Goal: Transaction & Acquisition: Purchase product/service

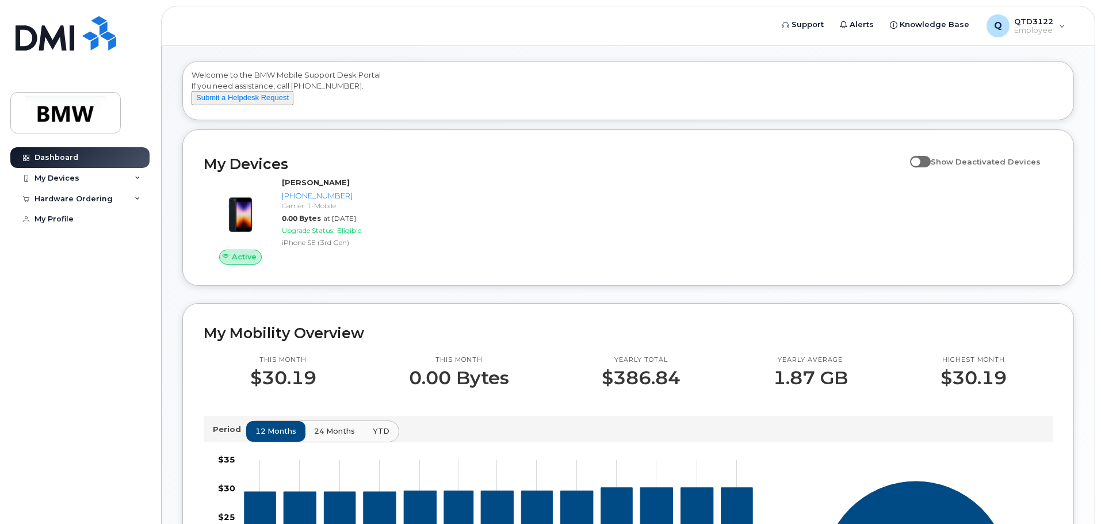
scroll to position [58, 0]
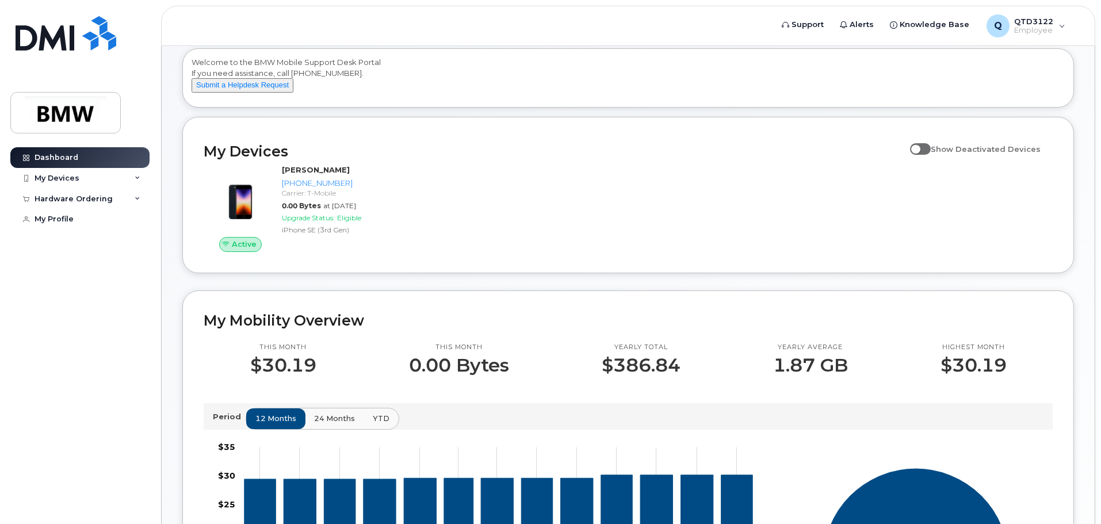
click at [941, 154] on span "Show Deactivated Devices" at bounding box center [986, 148] width 110 height 9
click at [920, 147] on input "Show Deactivated Devices" at bounding box center [914, 142] width 9 height 9
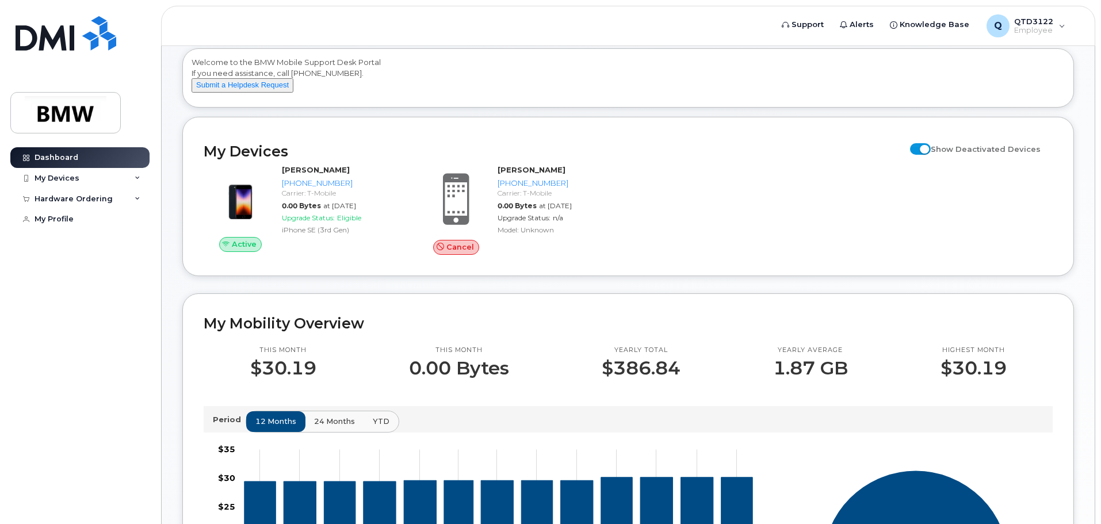
click at [919, 147] on input "Show Deactivated Devices" at bounding box center [914, 142] width 9 height 9
checkbox input "false"
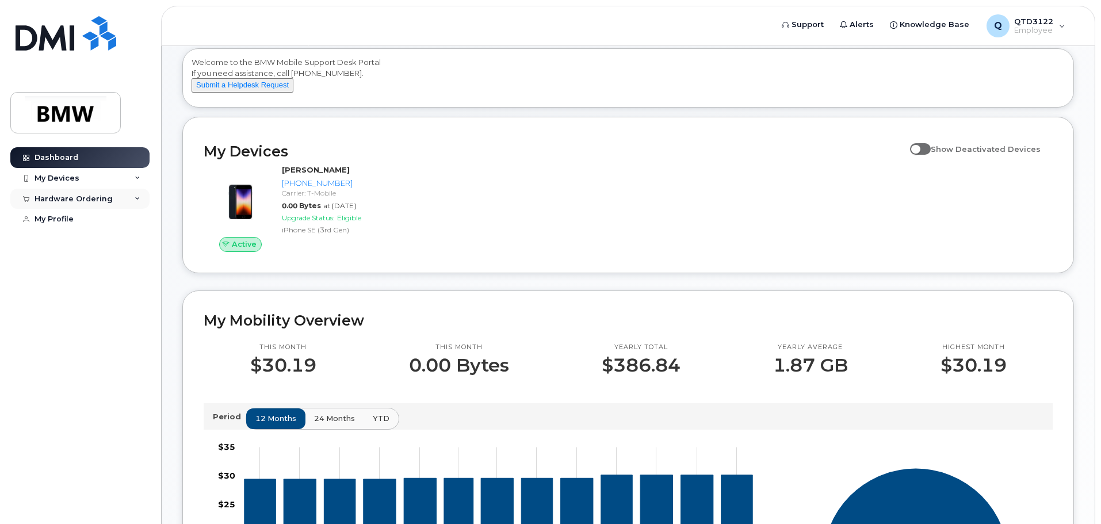
click at [77, 196] on div "Hardware Ordering" at bounding box center [74, 199] width 78 height 9
click at [73, 219] on div "New Order" at bounding box center [62, 220] width 44 height 10
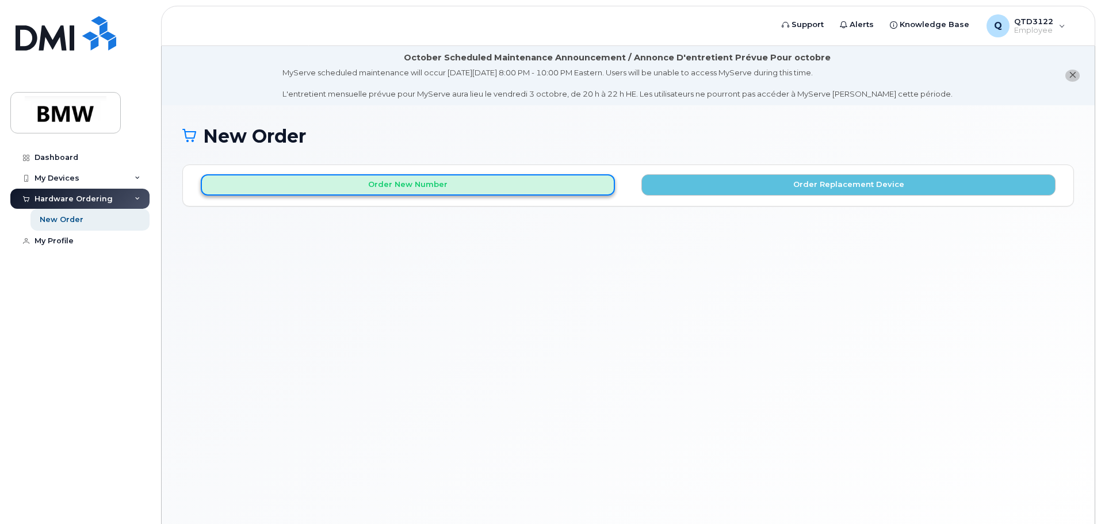
click at [525, 182] on button "Order New Number" at bounding box center [408, 184] width 414 height 21
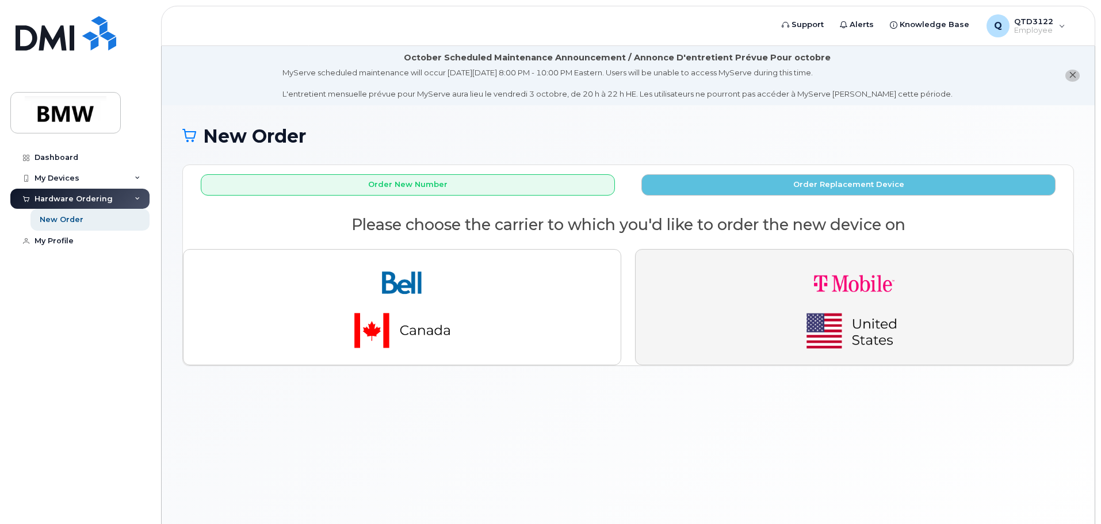
click at [869, 311] on img "button" at bounding box center [854, 307] width 161 height 97
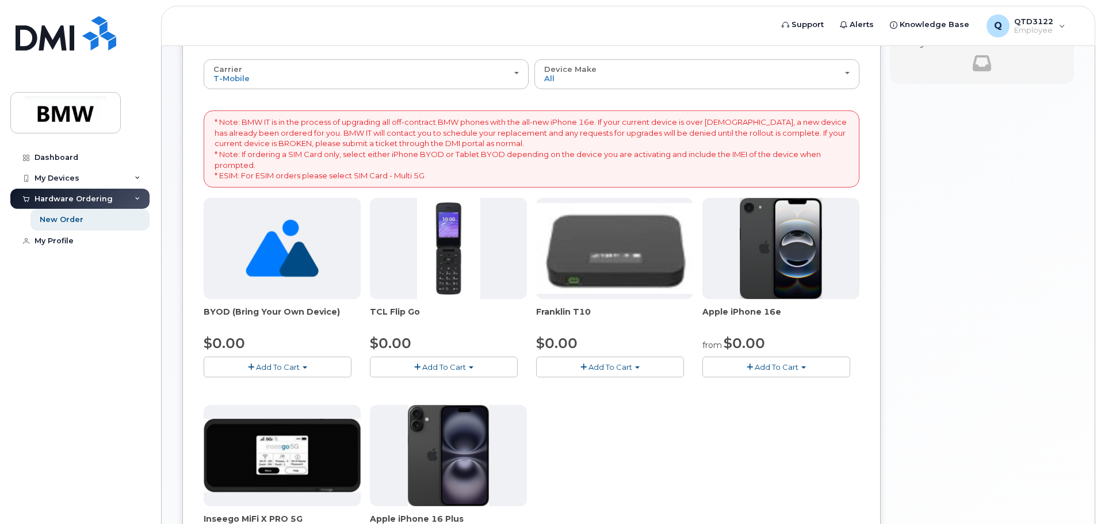
scroll to position [230, 0]
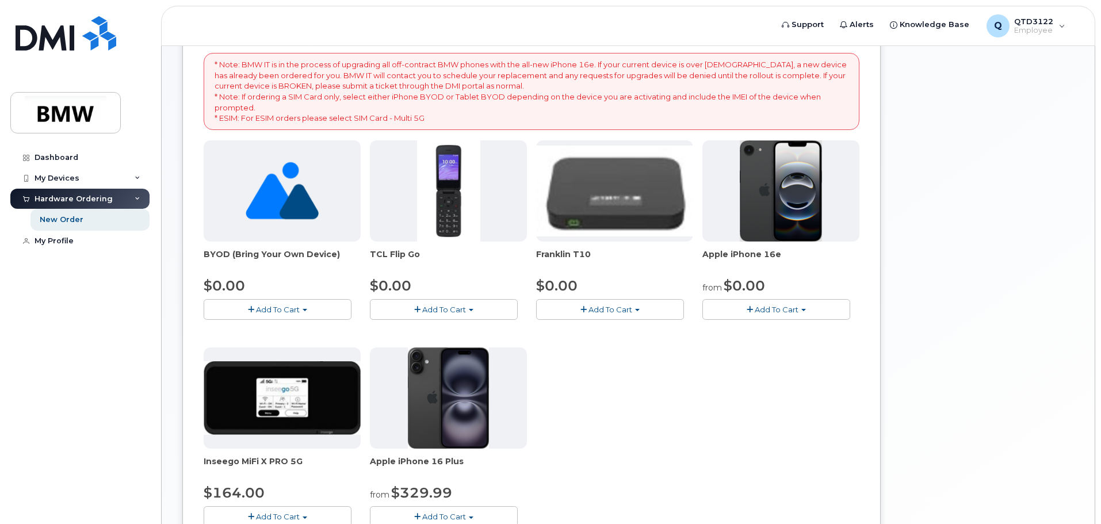
click at [771, 310] on span "Add To Cart" at bounding box center [777, 309] width 44 height 9
click at [766, 331] on link "$0.00 - 30 Month Activation (128GB)" at bounding box center [789, 331] width 166 height 14
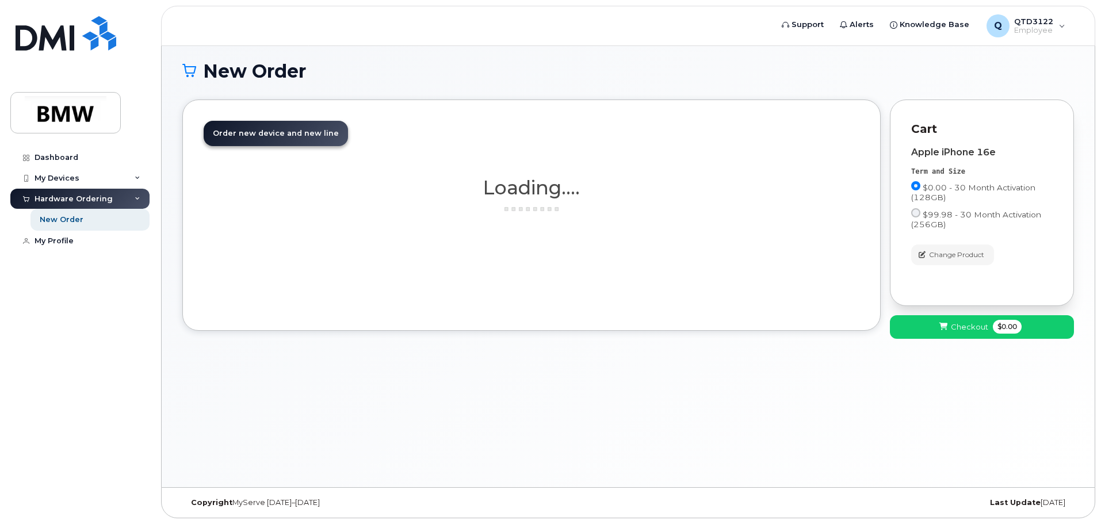
scroll to position [65, 0]
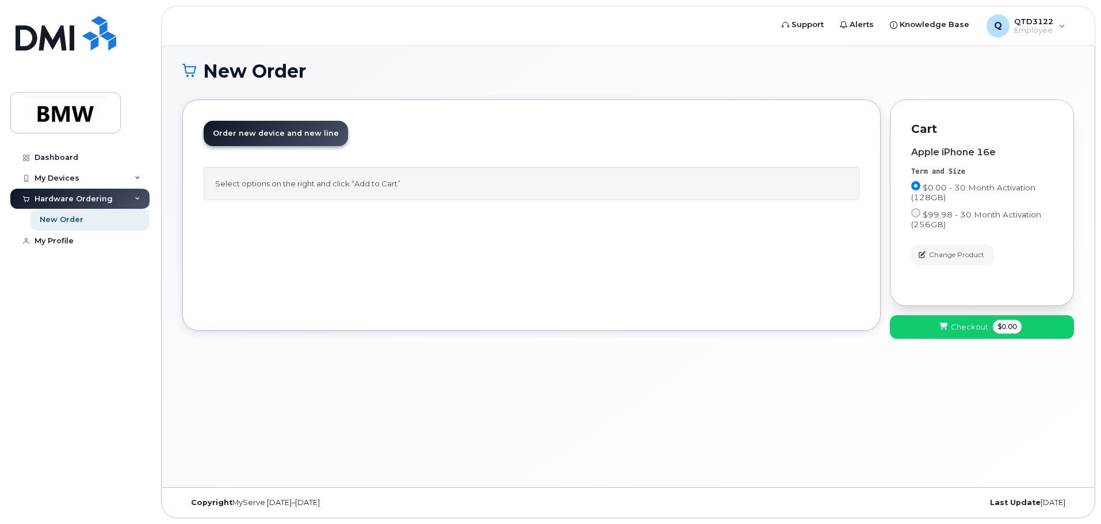
click at [257, 135] on span "Order new device and new line" at bounding box center [276, 133] width 126 height 9
click at [316, 131] on span "Order new device and new line" at bounding box center [276, 133] width 126 height 9
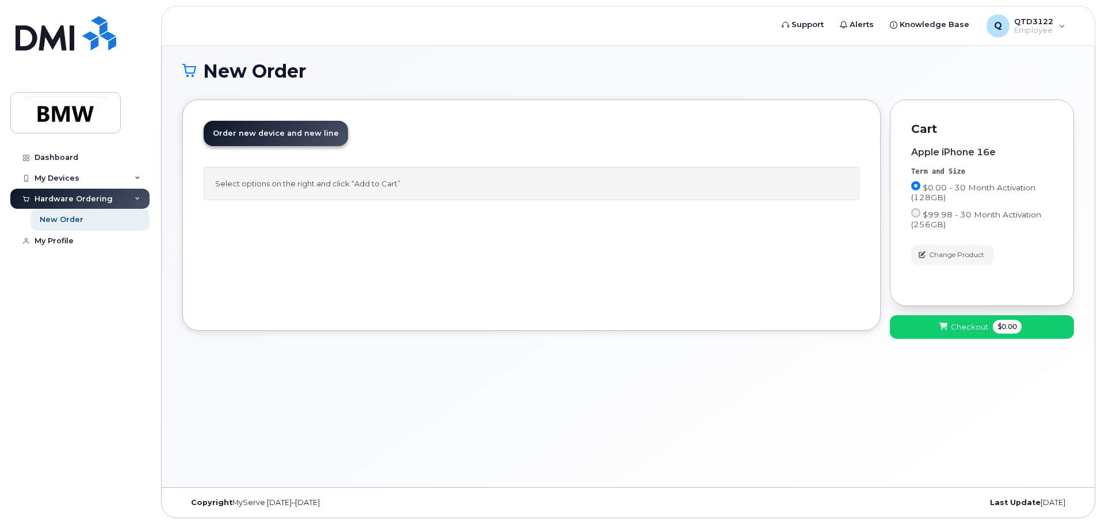
click at [298, 190] on div "Select options on the right and click “Add to Cart”" at bounding box center [532, 184] width 656 height 34
click at [300, 184] on div "Select options on the right and click “Add to Cart”" at bounding box center [532, 184] width 656 height 34
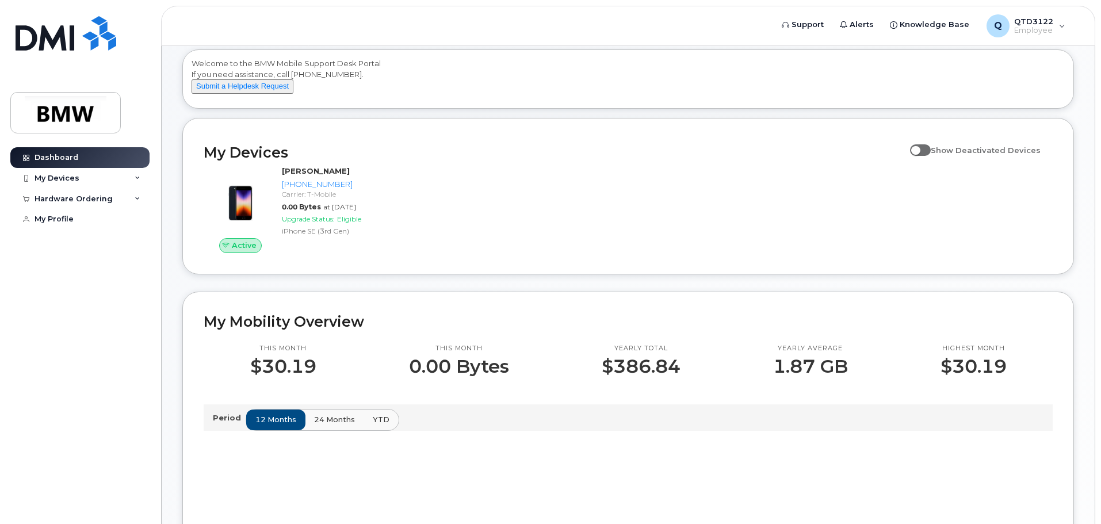
scroll to position [115, 0]
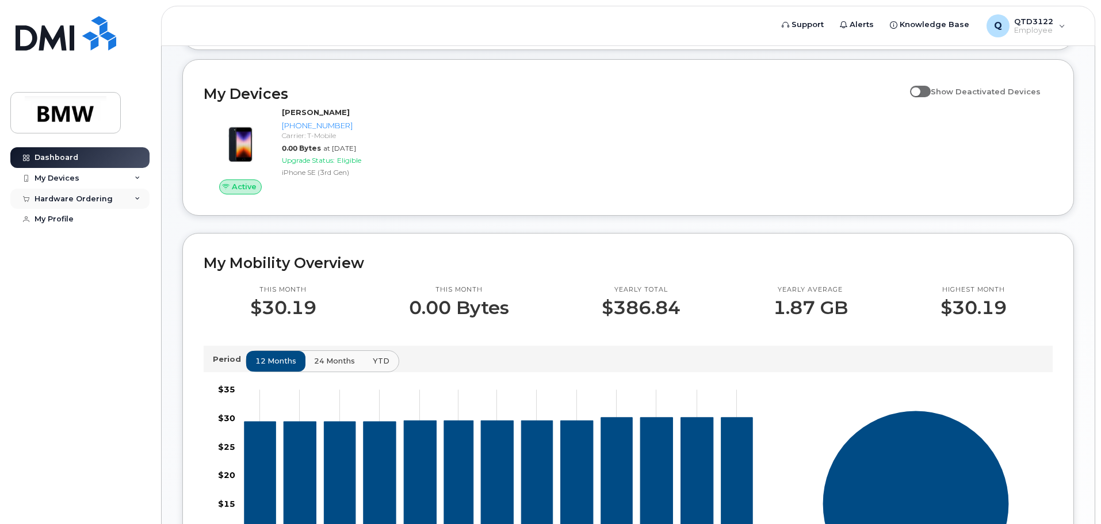
click at [75, 196] on div "Hardware Ordering" at bounding box center [74, 199] width 78 height 9
click at [79, 218] on div "New Order" at bounding box center [62, 220] width 44 height 10
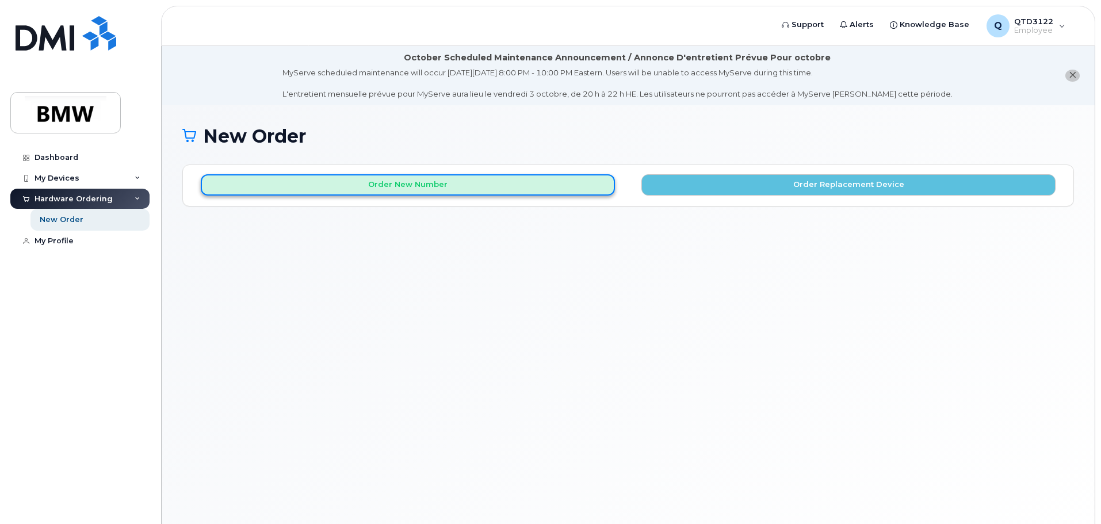
click at [385, 186] on button "Order New Number" at bounding box center [408, 184] width 414 height 21
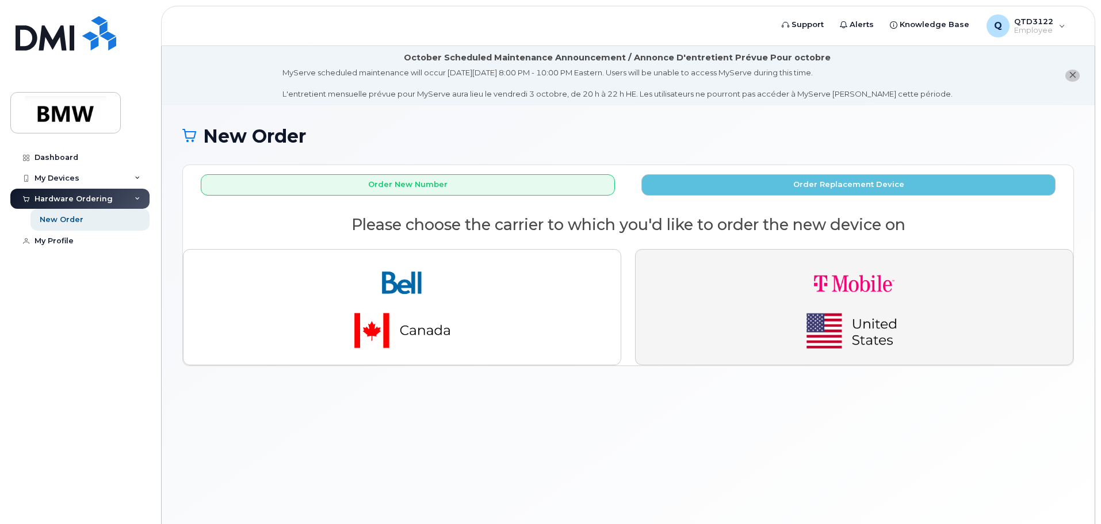
click at [897, 315] on img "button" at bounding box center [854, 307] width 161 height 97
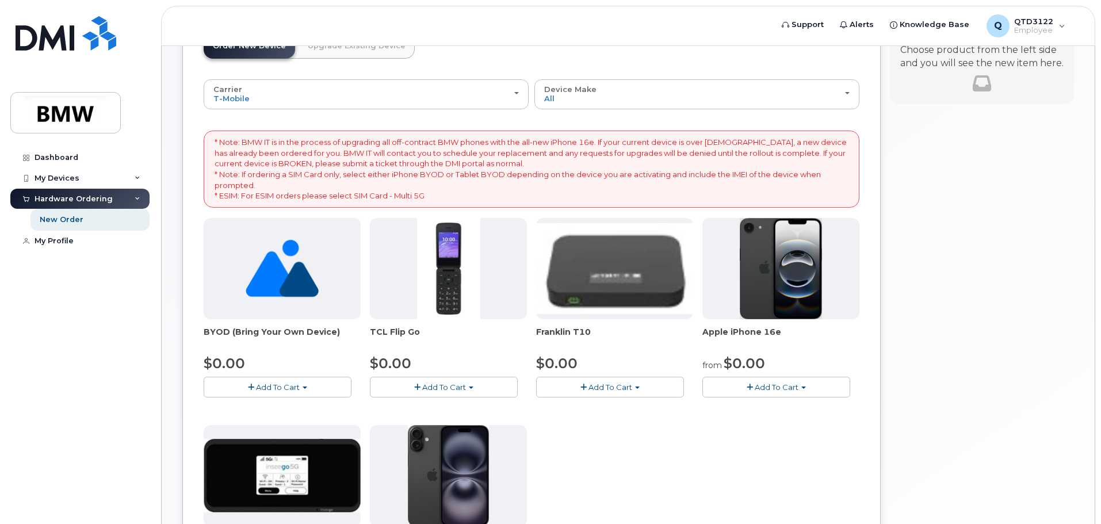
scroll to position [173, 0]
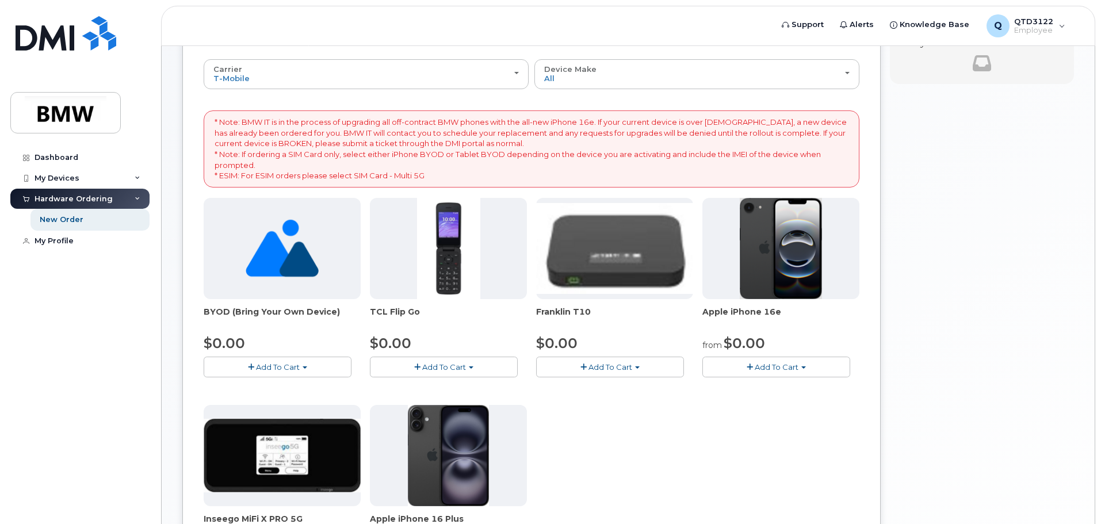
click at [794, 367] on span "Add To Cart" at bounding box center [777, 367] width 44 height 9
click at [777, 387] on link "$0.00 - 30 Month Activation (128GB)" at bounding box center [789, 389] width 166 height 14
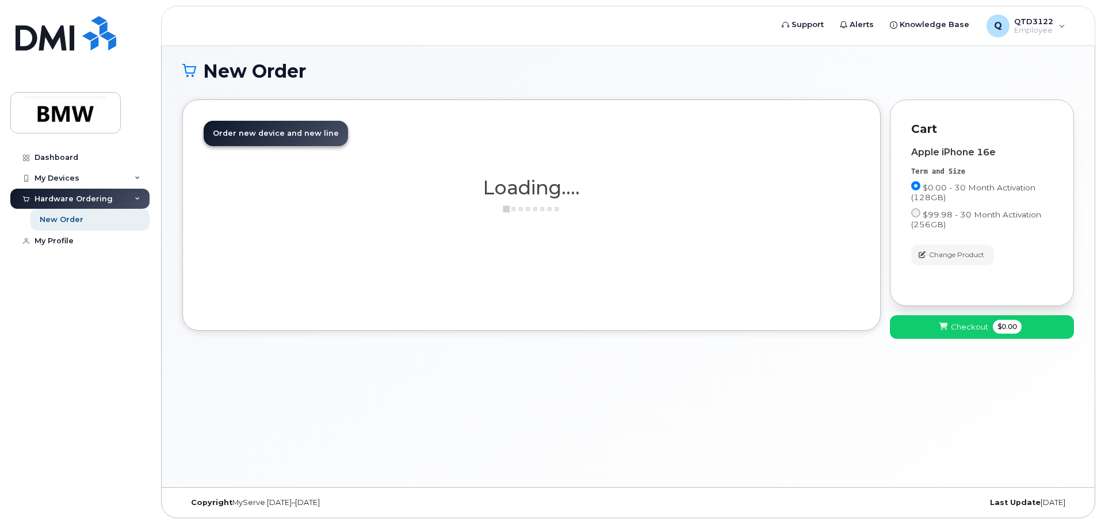
scroll to position [65, 0]
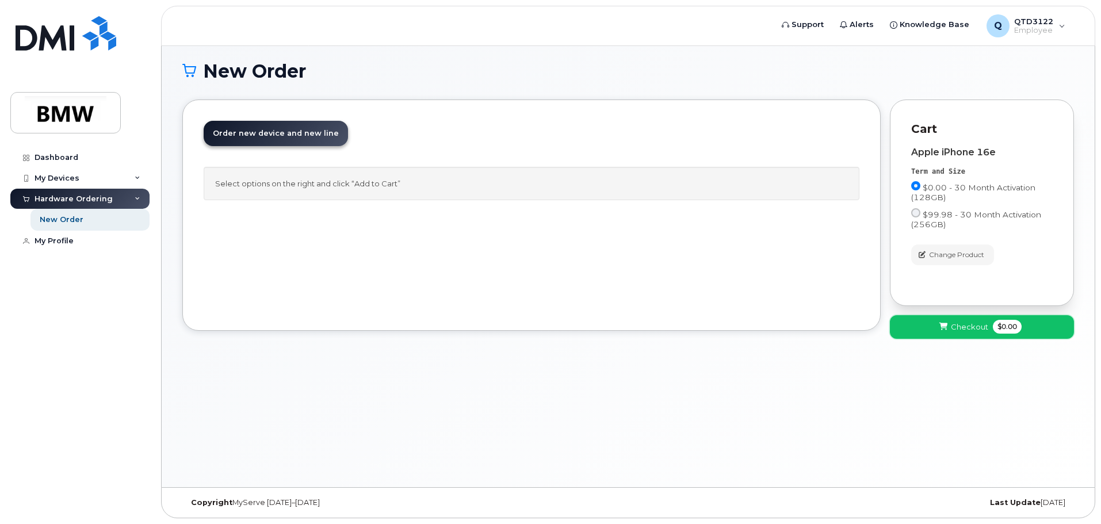
click at [978, 327] on span "Checkout" at bounding box center [969, 327] width 37 height 11
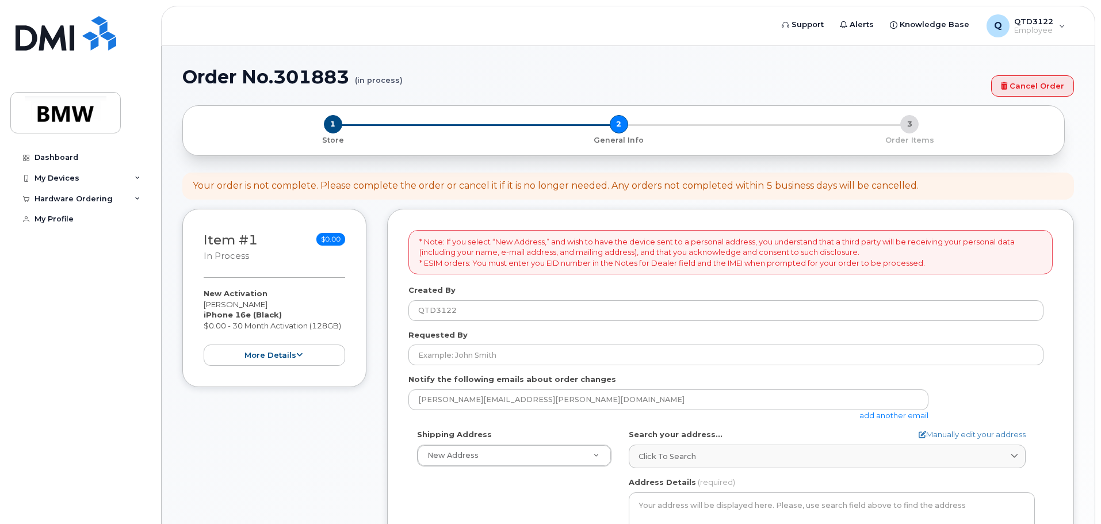
select select
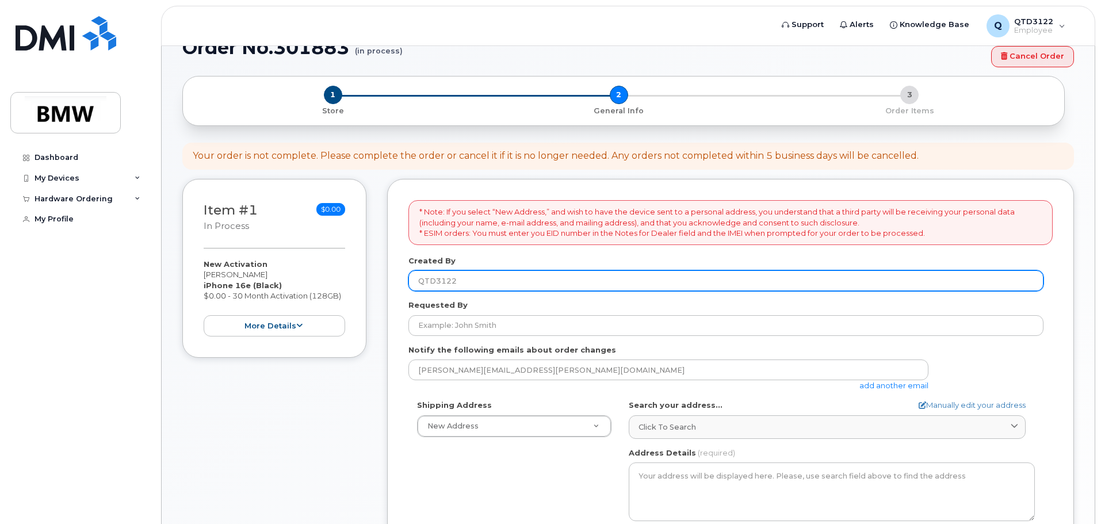
scroll to position [115, 0]
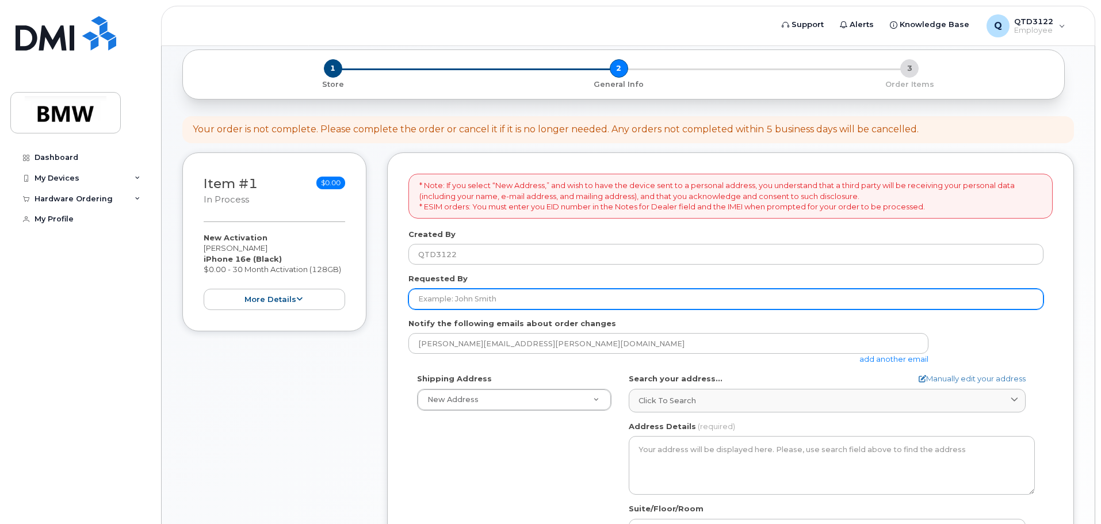
click at [488, 300] on input "Requested By" at bounding box center [726, 299] width 635 height 21
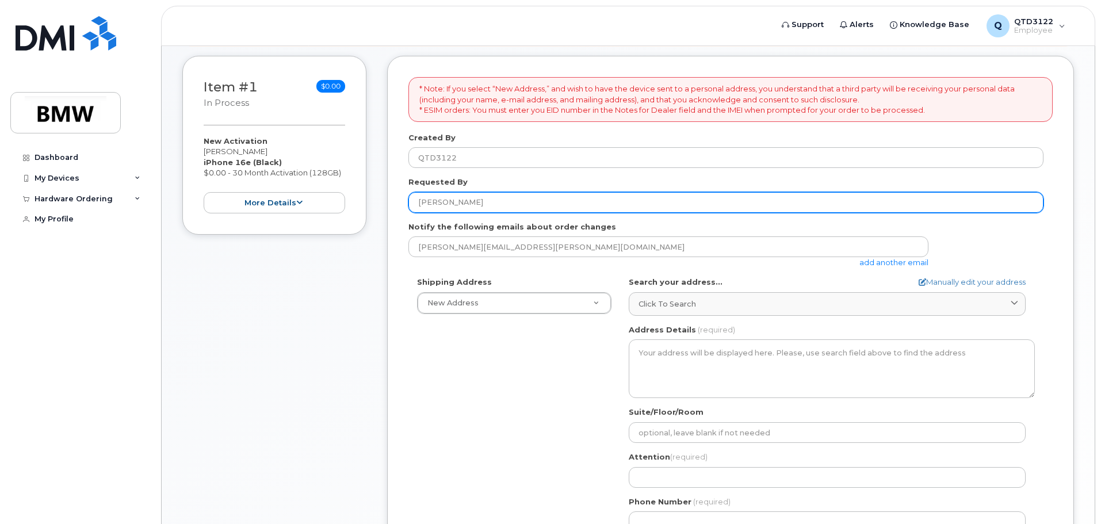
scroll to position [230, 0]
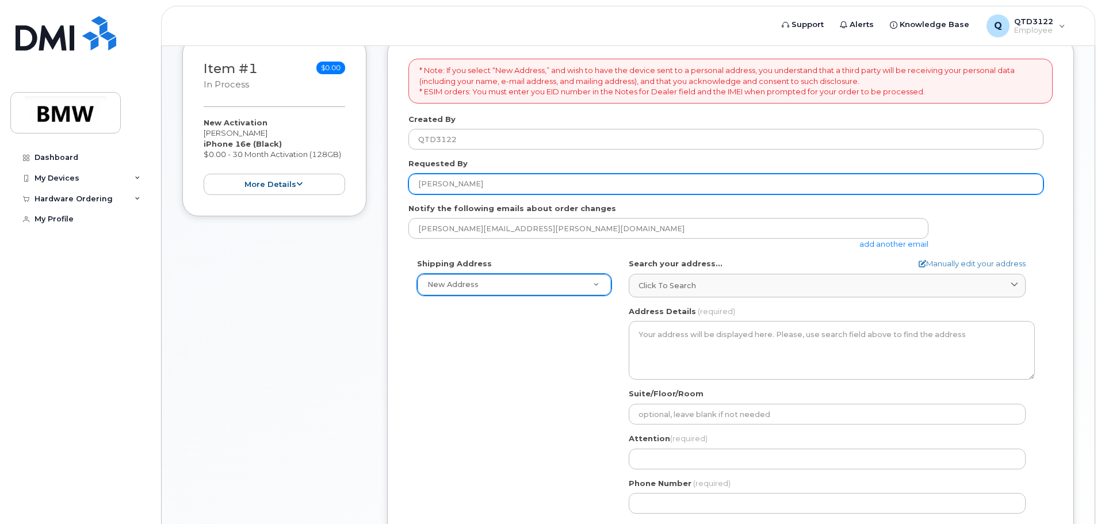
type input "[PERSON_NAME]"
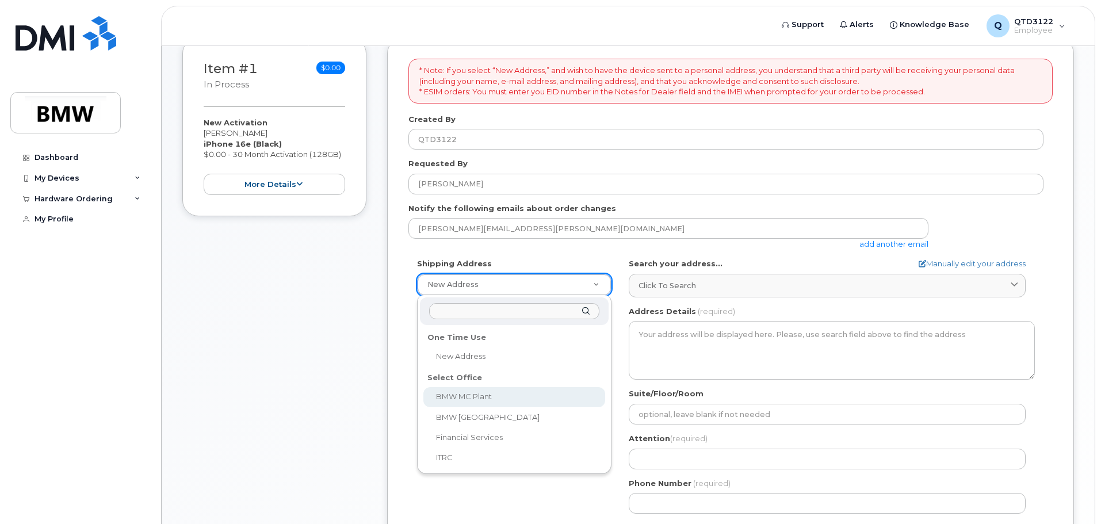
select select
type textarea "1400 Highway 101 S GREER SC 29651-6731 UNITED STATES Greer South Carolina 29651…"
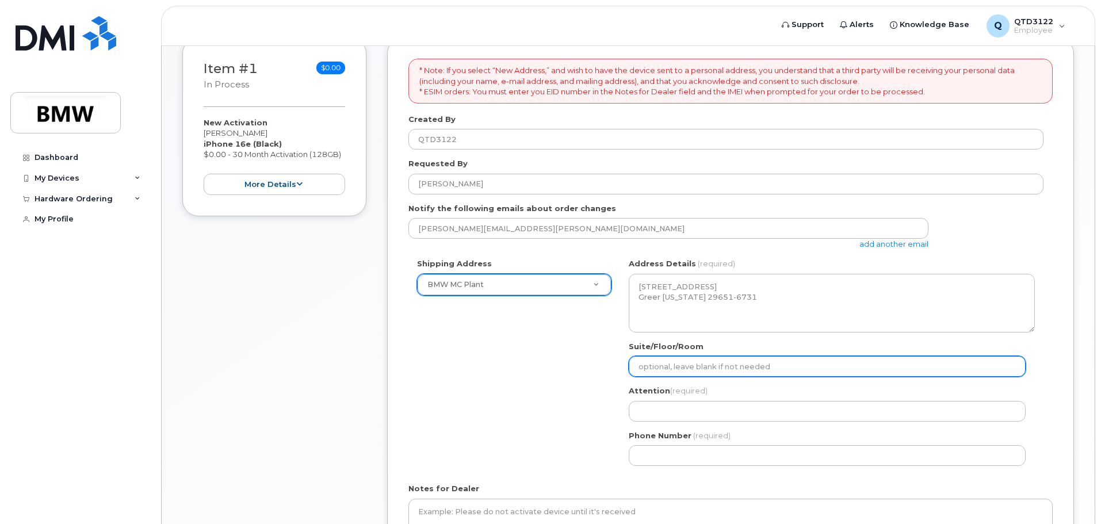
click at [691, 369] on input "Suite/Floor/Room" at bounding box center [827, 366] width 397 height 21
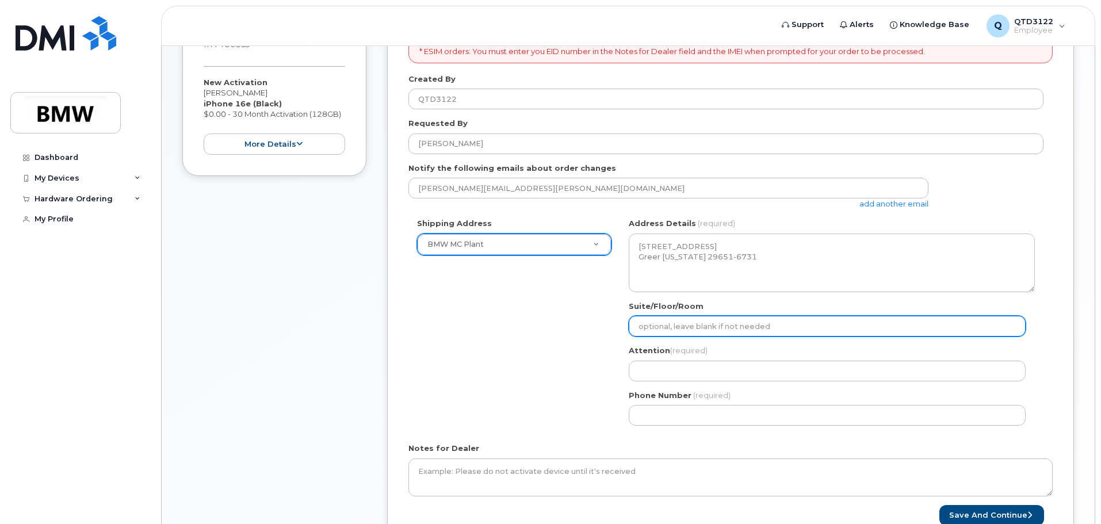
scroll to position [288, 0]
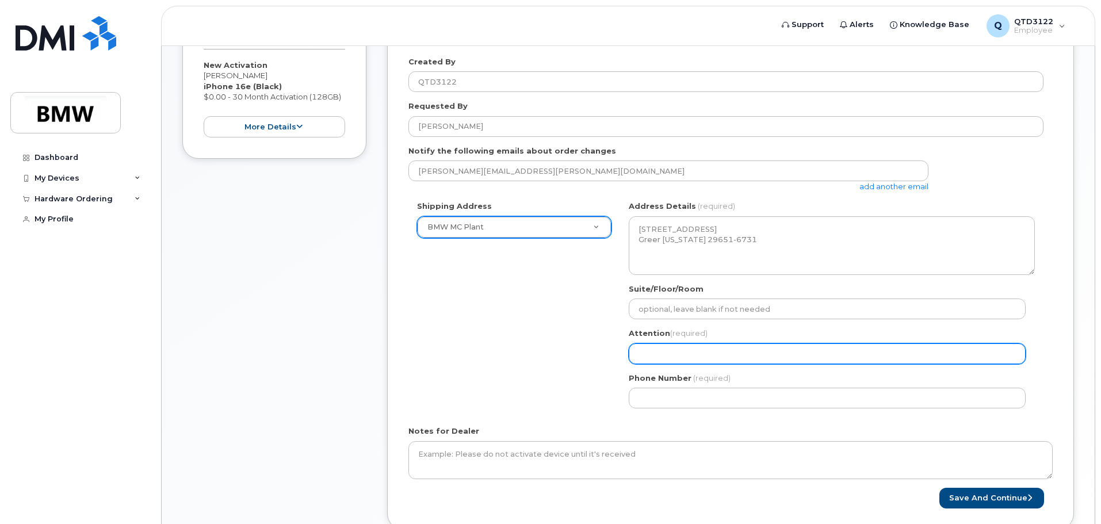
click at [672, 357] on input "Attention (required)" at bounding box center [827, 354] width 397 height 21
select select
type input "A"
select select
type input "Al"
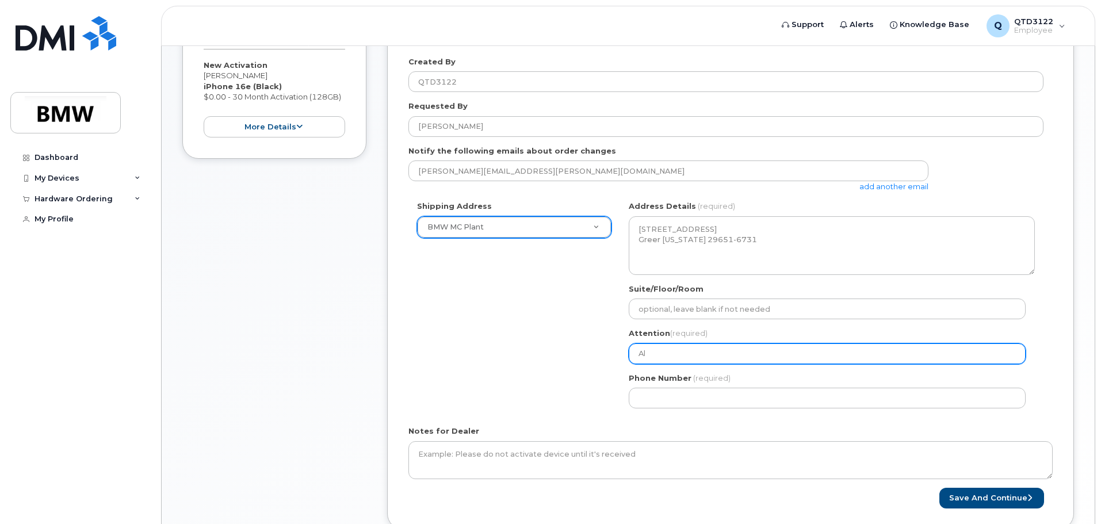
select select
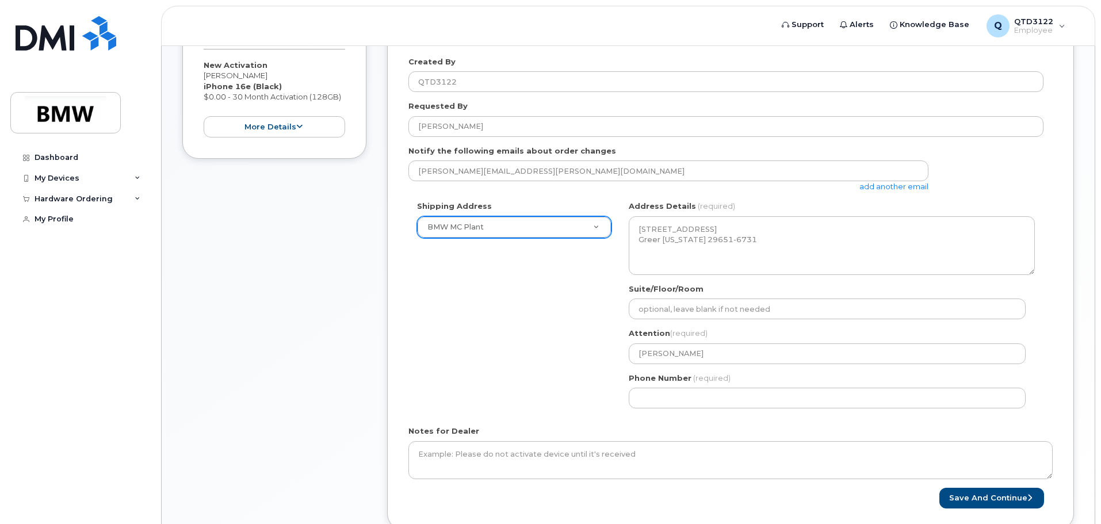
click at [607, 350] on div "Shipping Address BMW MC Plant New Address BMW MC Plant BMW North America Financ…" at bounding box center [726, 309] width 635 height 216
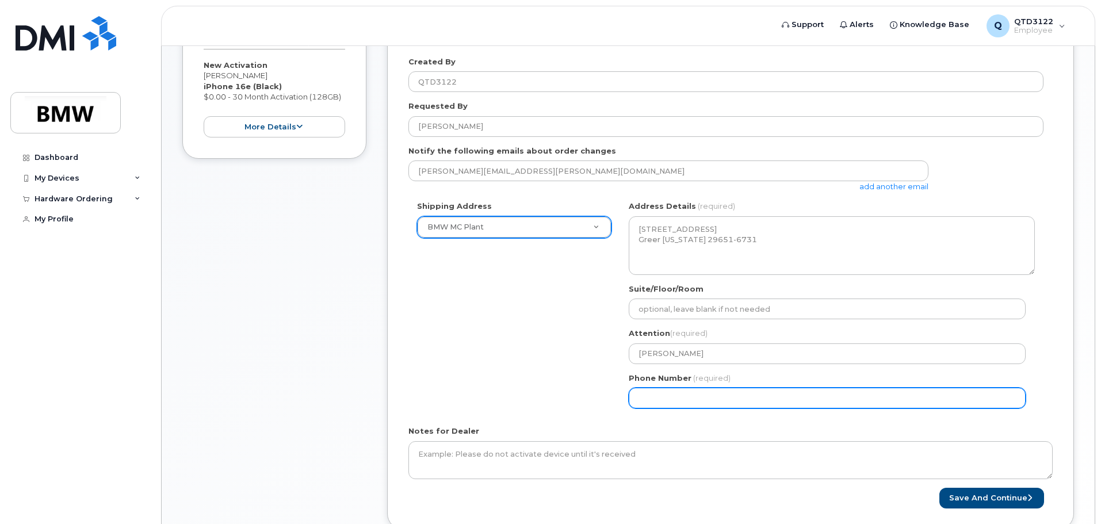
click at [658, 407] on input "Phone Number" at bounding box center [827, 398] width 397 height 21
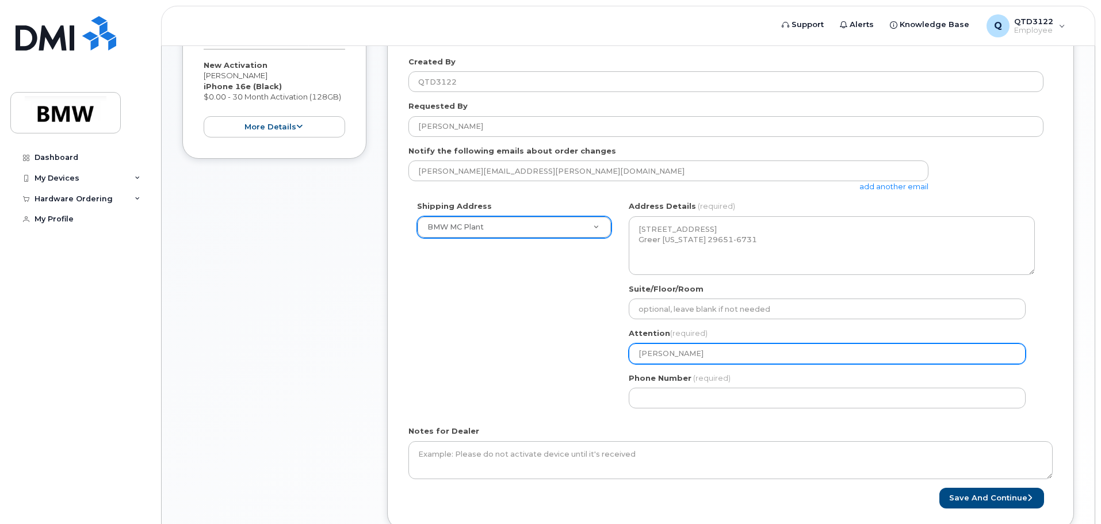
click at [650, 356] on input "Ali" at bounding box center [827, 354] width 397 height 21
drag, startPoint x: 650, startPoint y: 356, endPoint x: 617, endPoint y: 356, distance: 33.4
click at [617, 356] on div "Shipping Address BMW MC Plant New Address BMW MC Plant BMW North America Financ…" at bounding box center [726, 309] width 635 height 216
click at [693, 355] on input "Ali" at bounding box center [827, 354] width 397 height 21
type input "Ali"
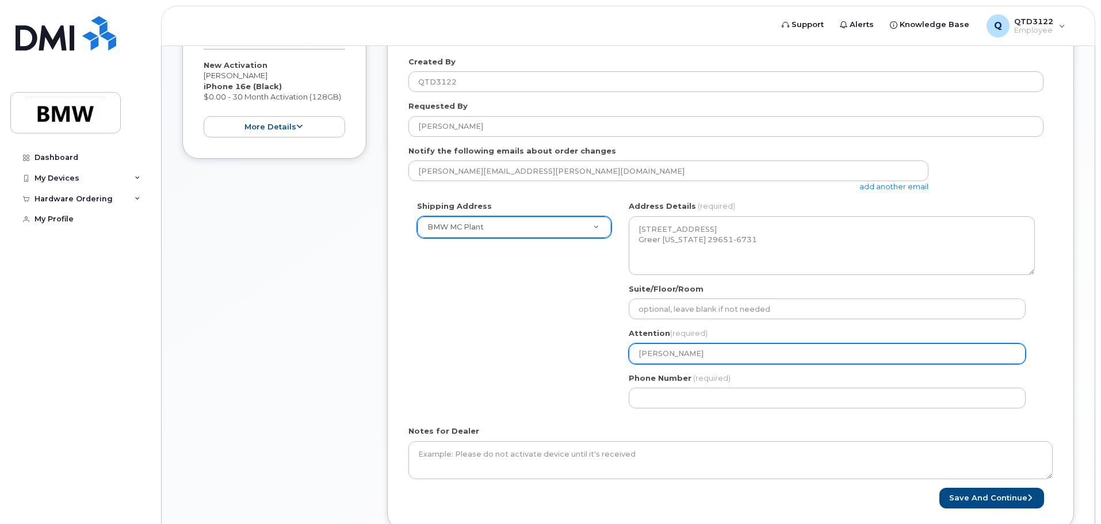
select select
type input "Ali A"
select select
type input "Ali Al"
select select
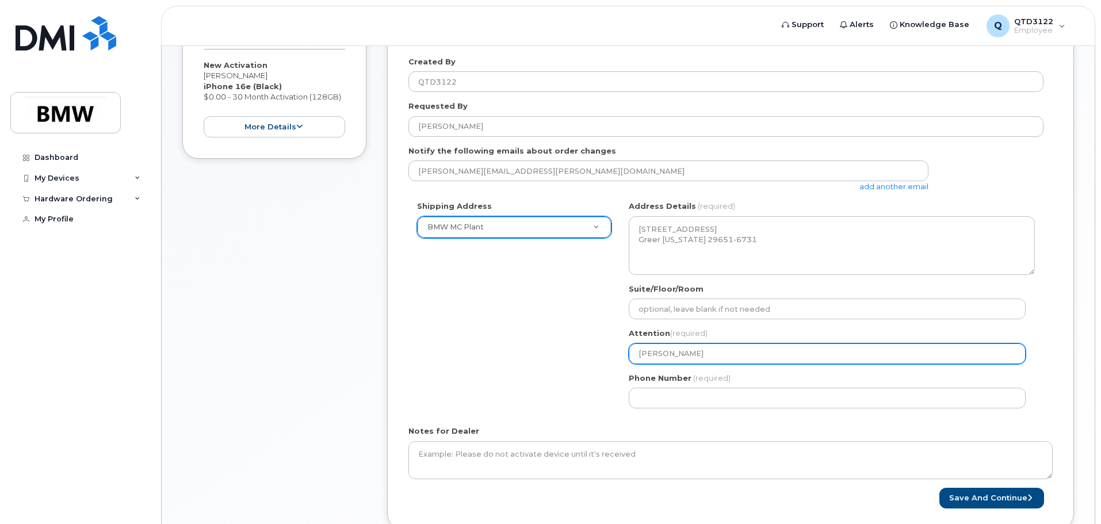
type input "Ali Alk"
select select
type input "Ali Alke"
select select
type input "Ali Alkei"
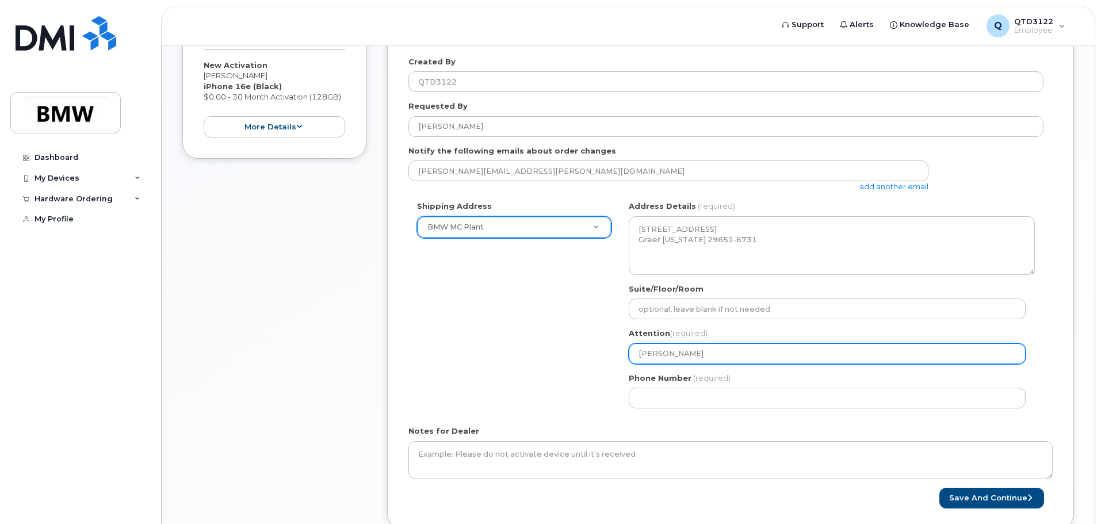
select select
type input "Ali Alkeia"
select select
type input "Ali Alkeian"
select select
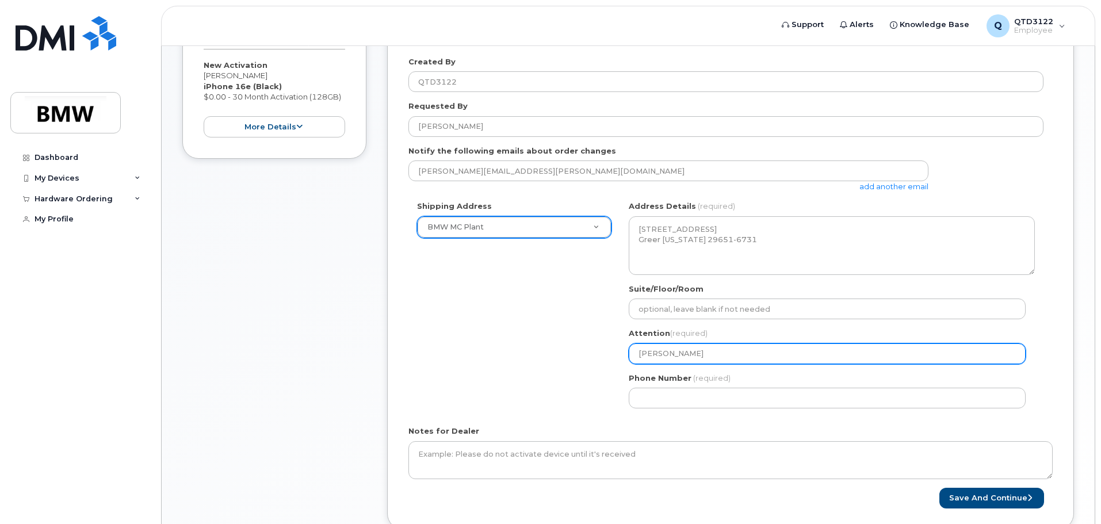
type input "Ali Alkeia"
select select
type input "Ali Alkei"
select select
type input "Ali Alke"
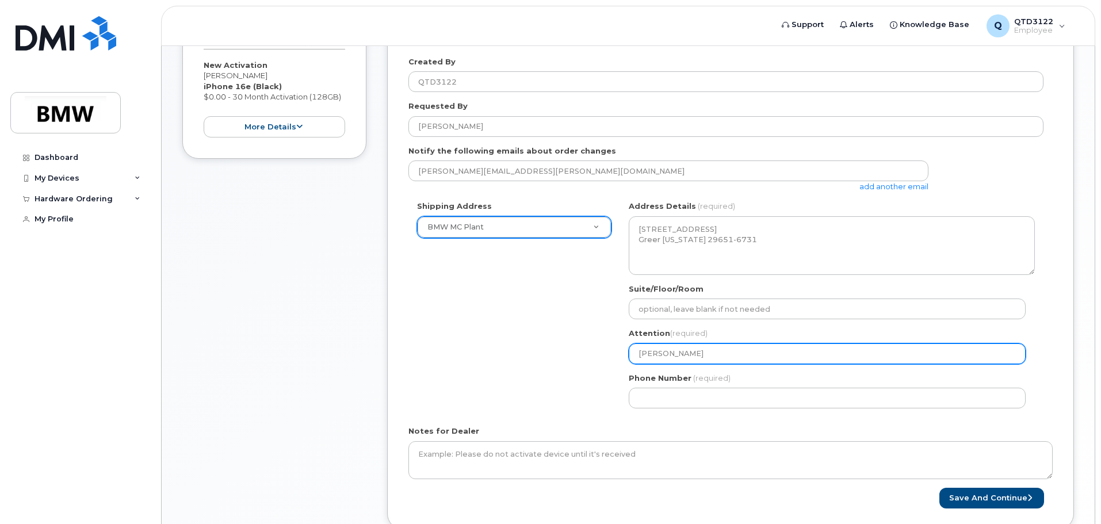
select select
type input "Ali Alkel"
select select
type input "Ali Alkela"
select select
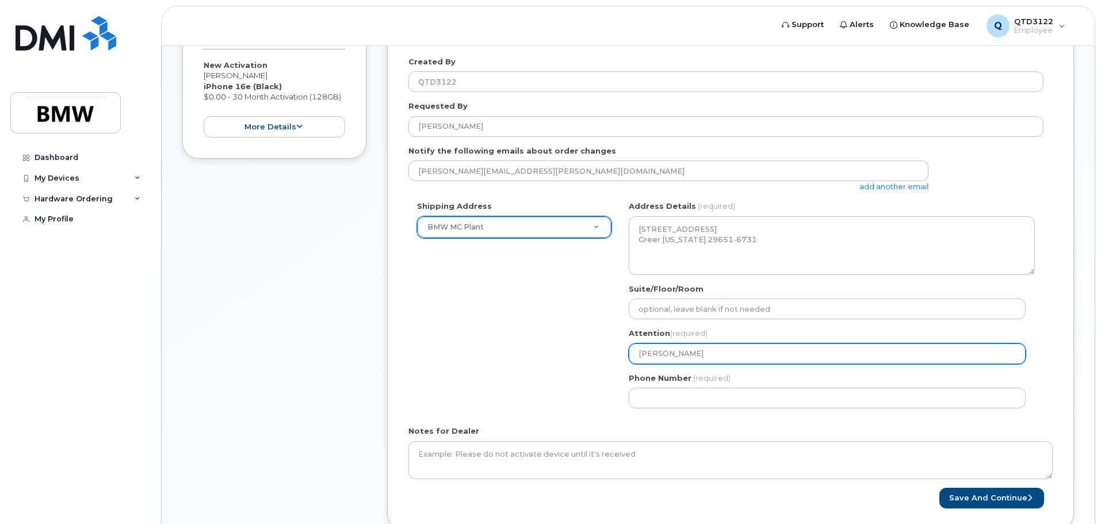
type input "Ali Alkelan"
select select
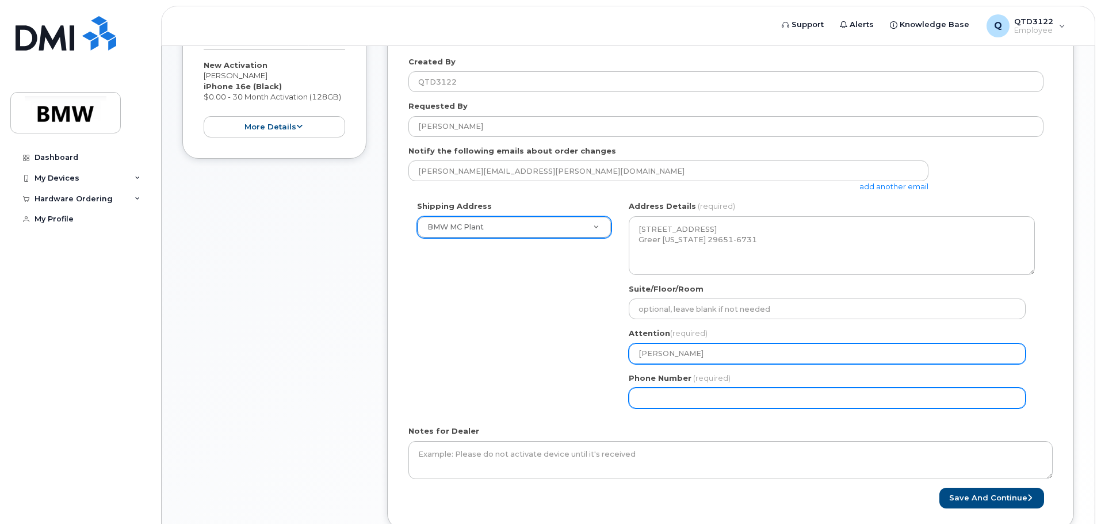
type input "Ali Alkelani"
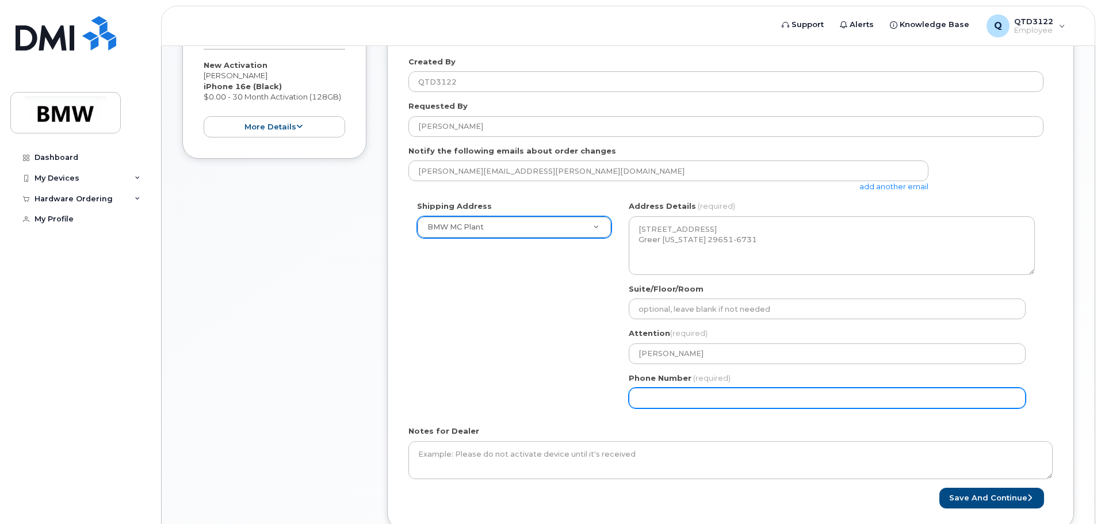
click at [673, 394] on input "Phone Number" at bounding box center [827, 398] width 397 height 21
select select
type input "864"
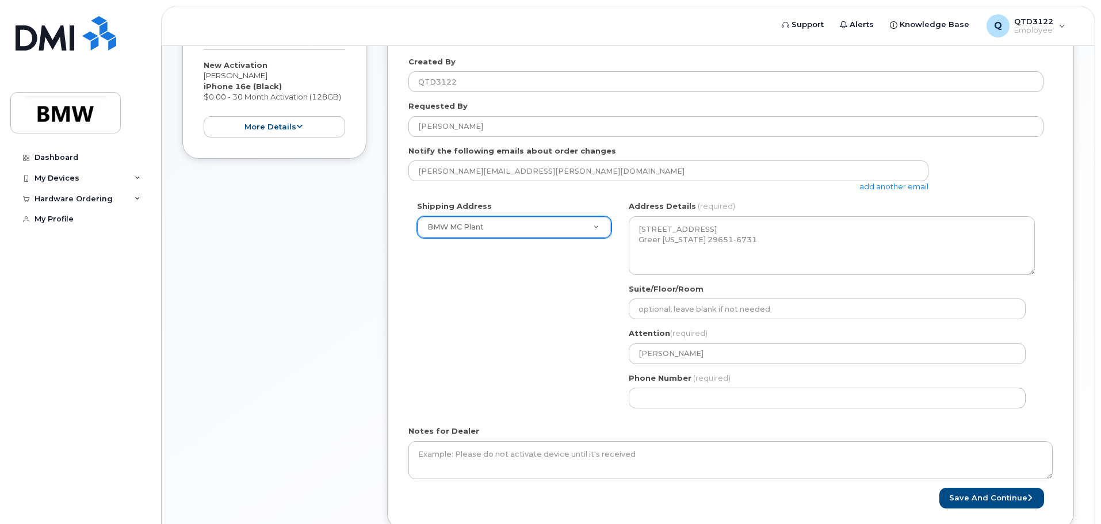
click at [551, 370] on div "Shipping Address BMW MC Plant New Address BMW MC Plant BMW North America Financ…" at bounding box center [726, 309] width 635 height 216
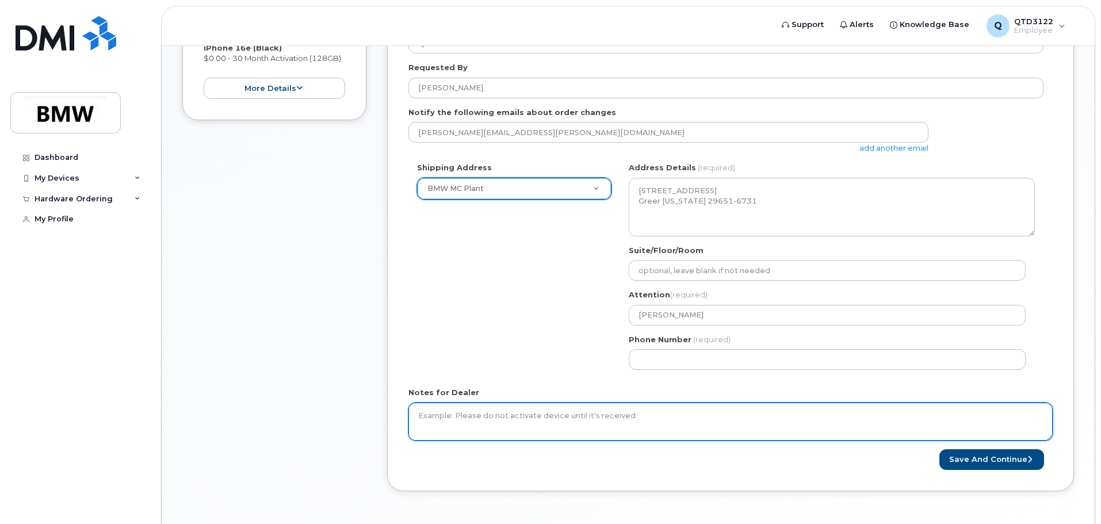
scroll to position [345, 0]
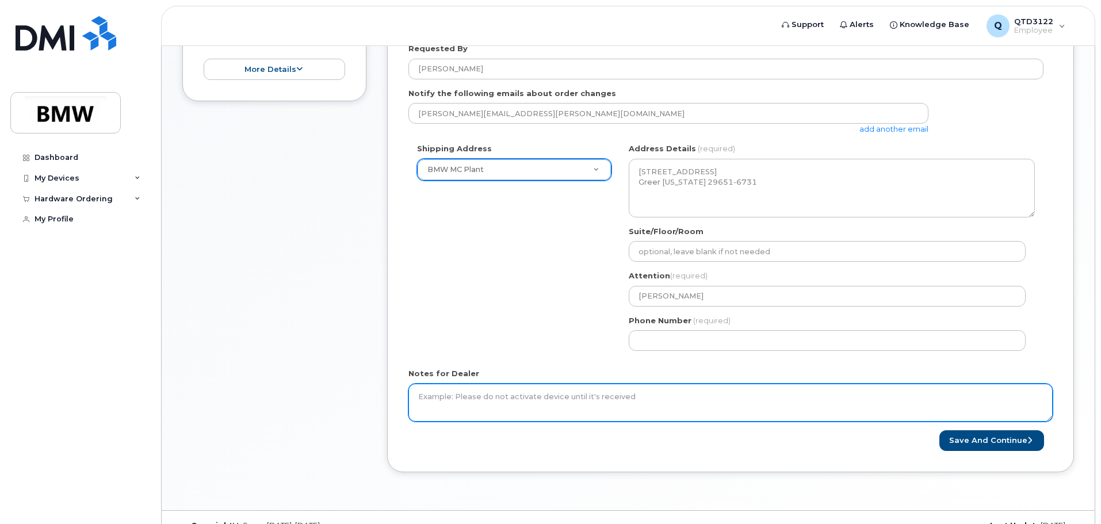
click at [537, 401] on textarea "Notes for Dealer" at bounding box center [731, 403] width 645 height 38
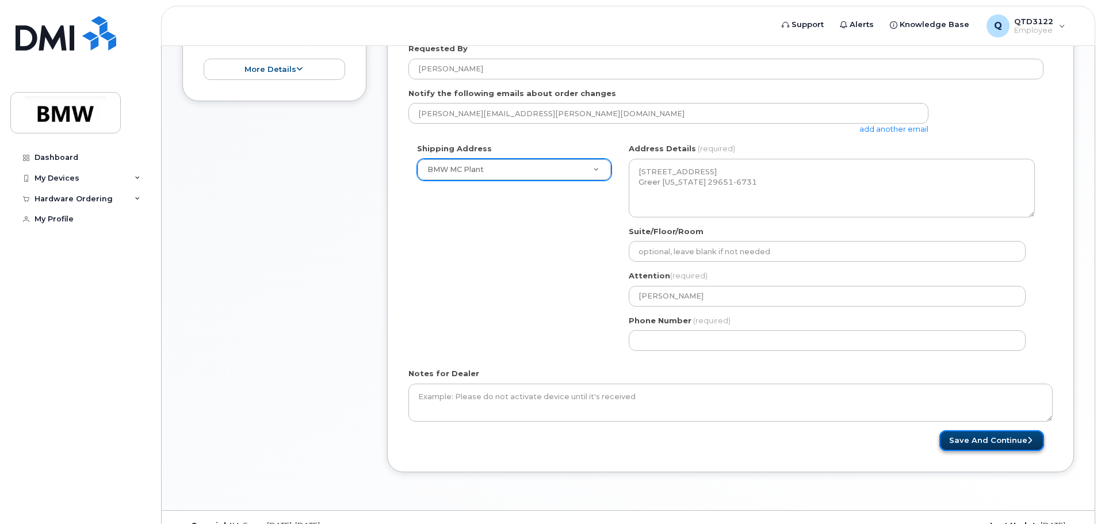
click at [977, 440] on button "Save and Continue" at bounding box center [992, 440] width 105 height 21
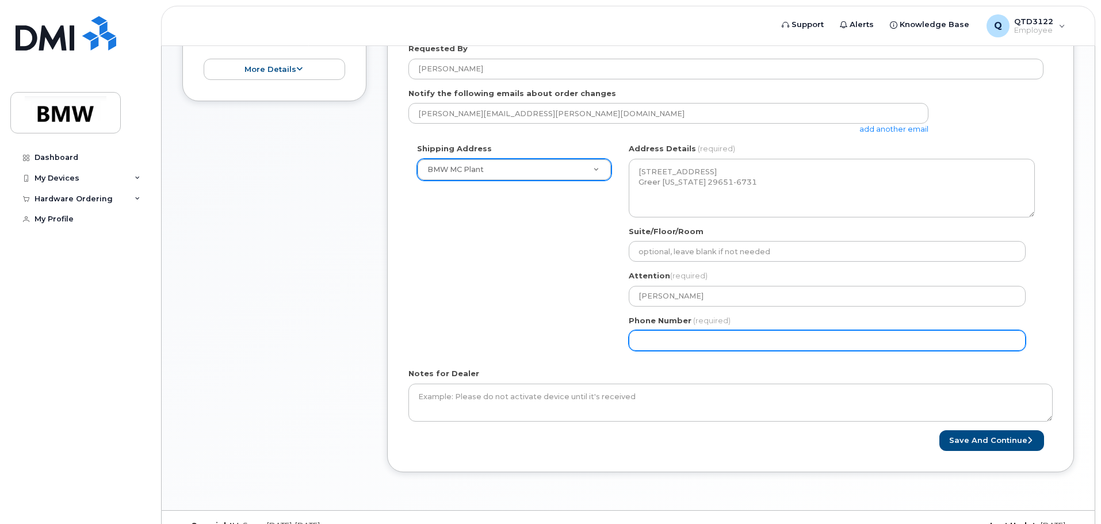
click at [674, 343] on input "Phone Number" at bounding box center [827, 340] width 397 height 21
click at [677, 343] on input "Phone Number" at bounding box center [827, 340] width 397 height 21
click at [660, 344] on input "Phone Number" at bounding box center [827, 340] width 397 height 21
click at [658, 343] on input "Phone Number" at bounding box center [827, 340] width 397 height 21
click at [655, 343] on input "Phone Number" at bounding box center [827, 340] width 397 height 21
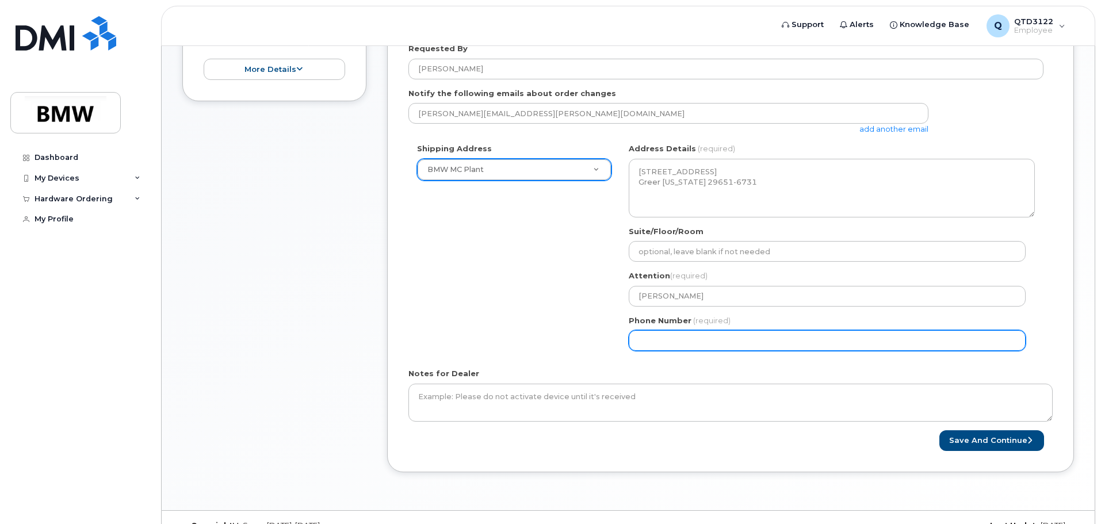
click at [657, 342] on input "Phone Number" at bounding box center [827, 340] width 397 height 21
click at [655, 342] on input "Phone Number" at bounding box center [827, 340] width 397 height 21
select select
type input "8648025867"
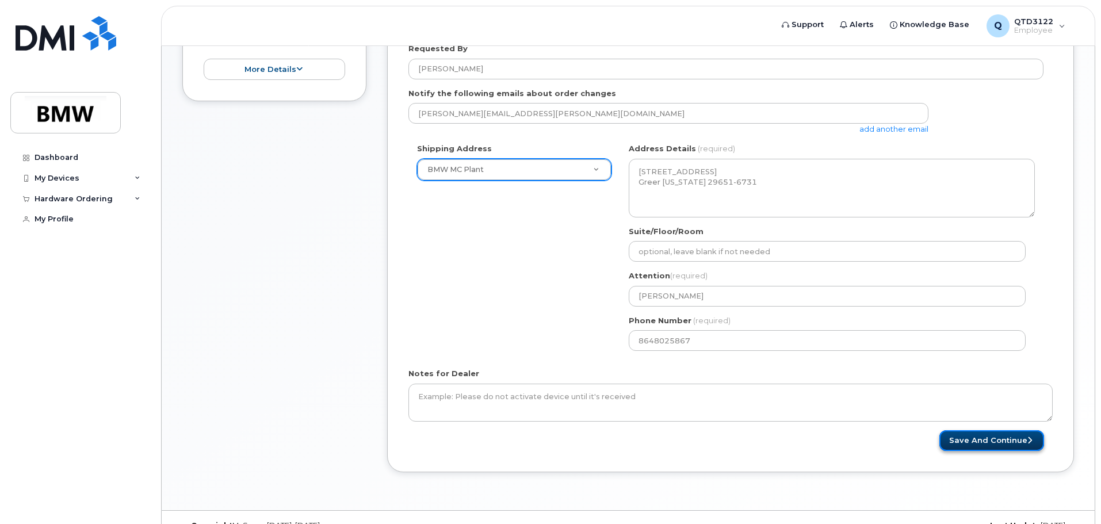
click at [983, 447] on button "Save and Continue" at bounding box center [992, 440] width 105 height 21
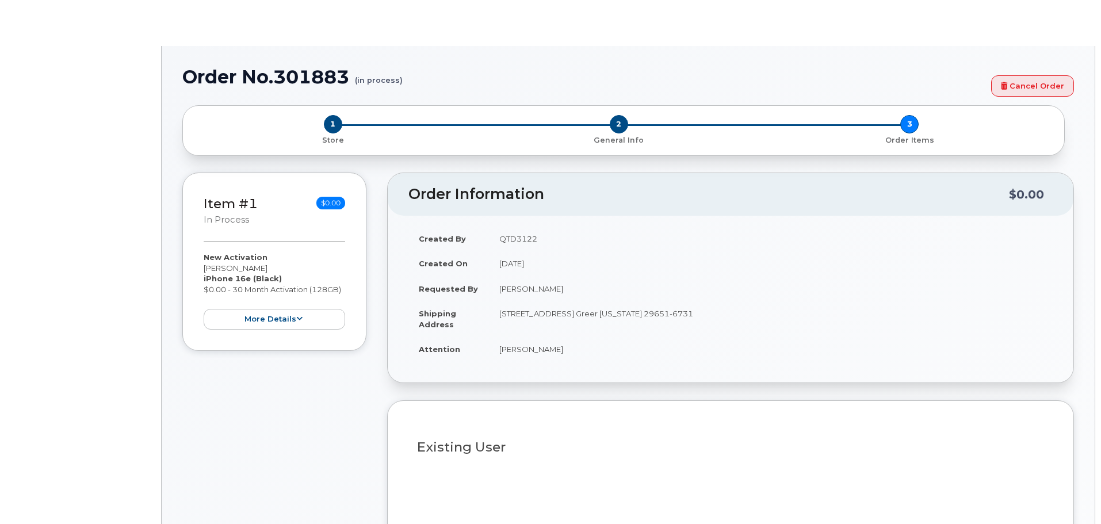
type input "1903177"
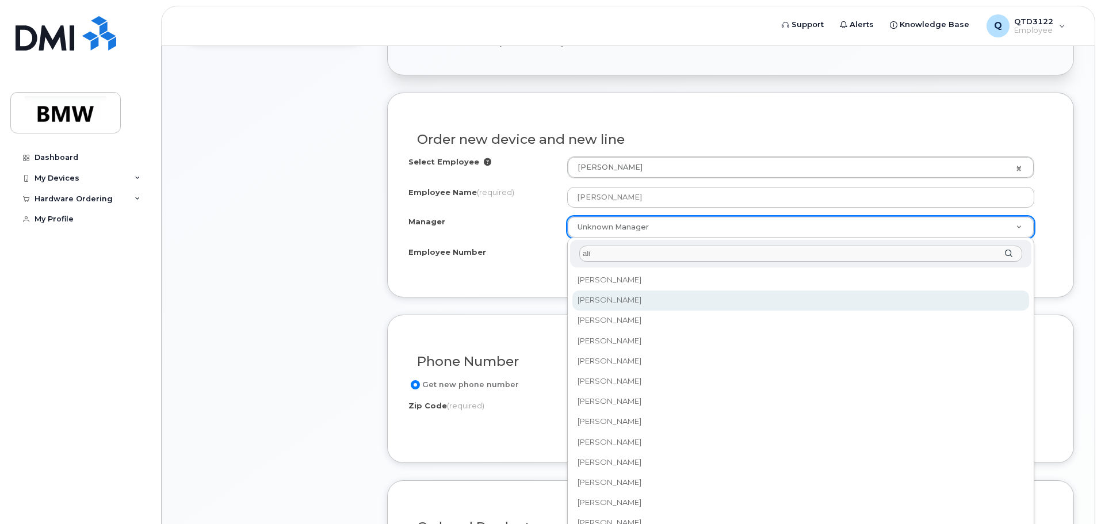
type input "ali"
select select "1895511"
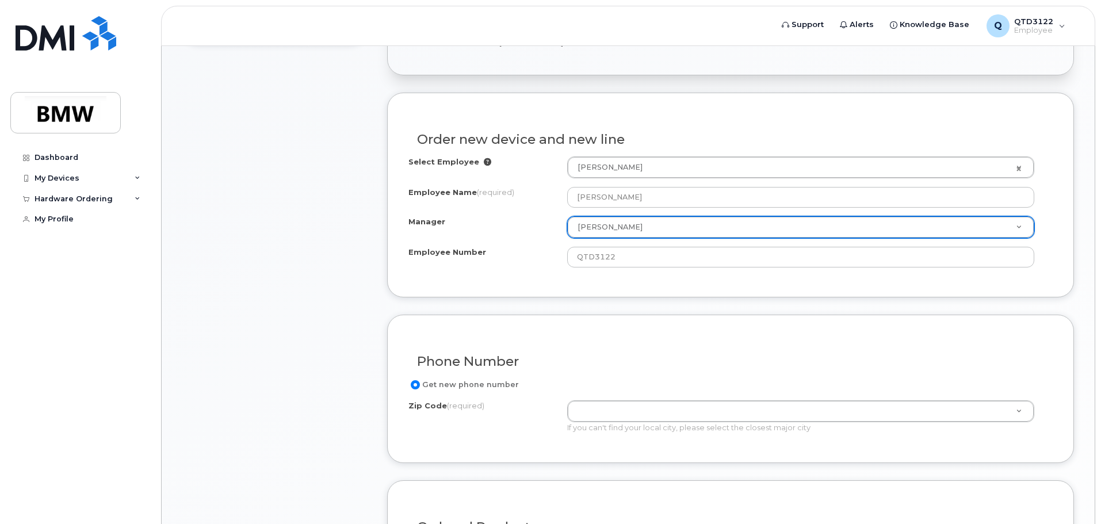
click at [533, 283] on div "Order new device and new line Select Employee Wray Murray 1903177 Employee Name…" at bounding box center [730, 195] width 687 height 204
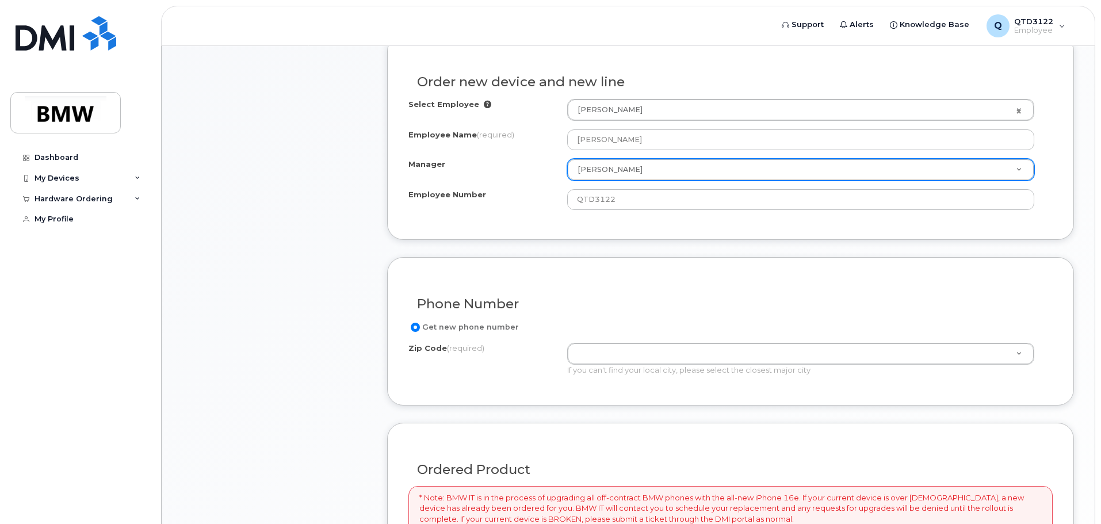
scroll to position [518, 0]
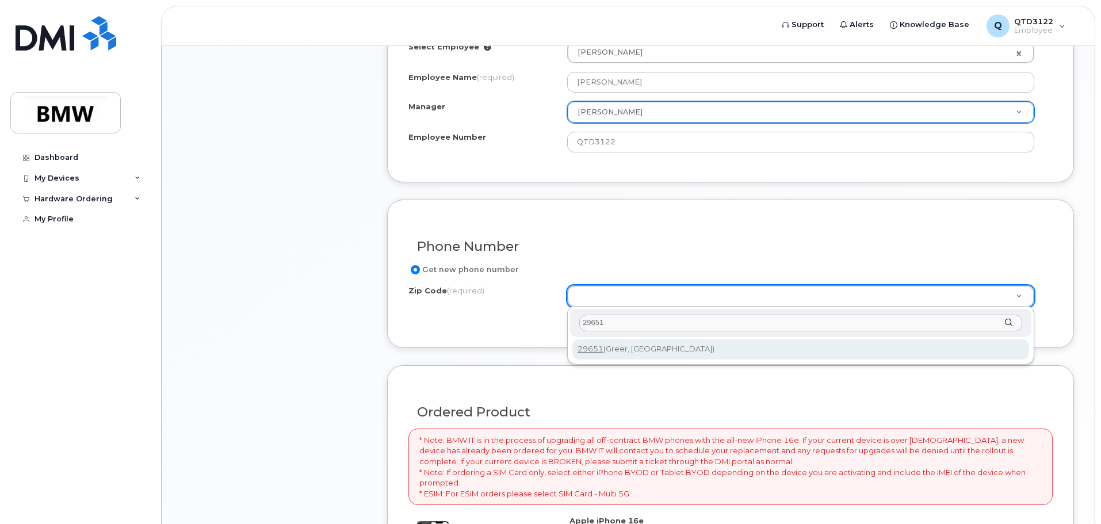
type input "29651"
type input "29651 (Greer, SC)"
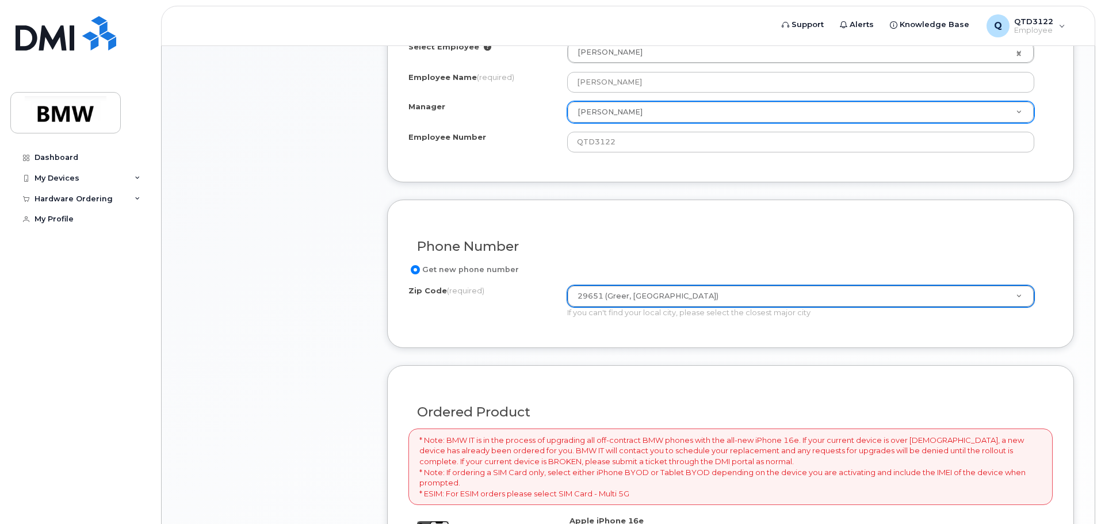
click at [506, 341] on div "Phone Number Get new phone number Zip Code (required) 29651 (Greer, SC) Zip Cod…" at bounding box center [730, 274] width 687 height 148
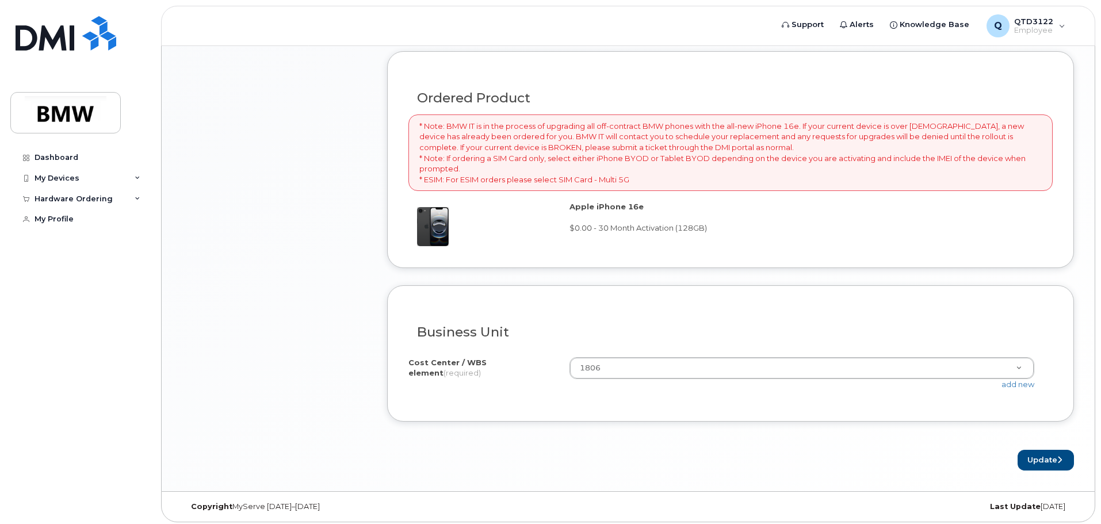
scroll to position [836, 0]
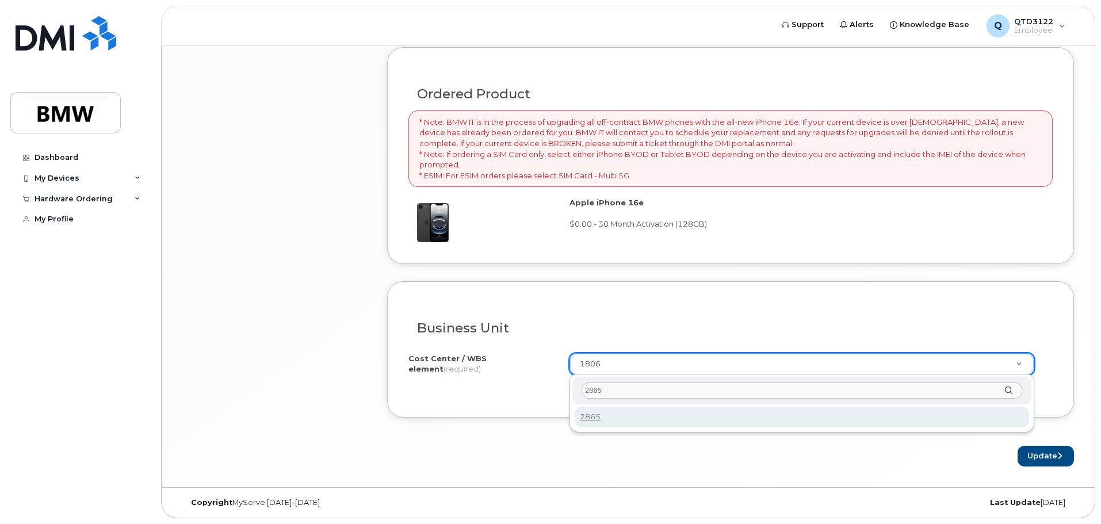
type input "2865"
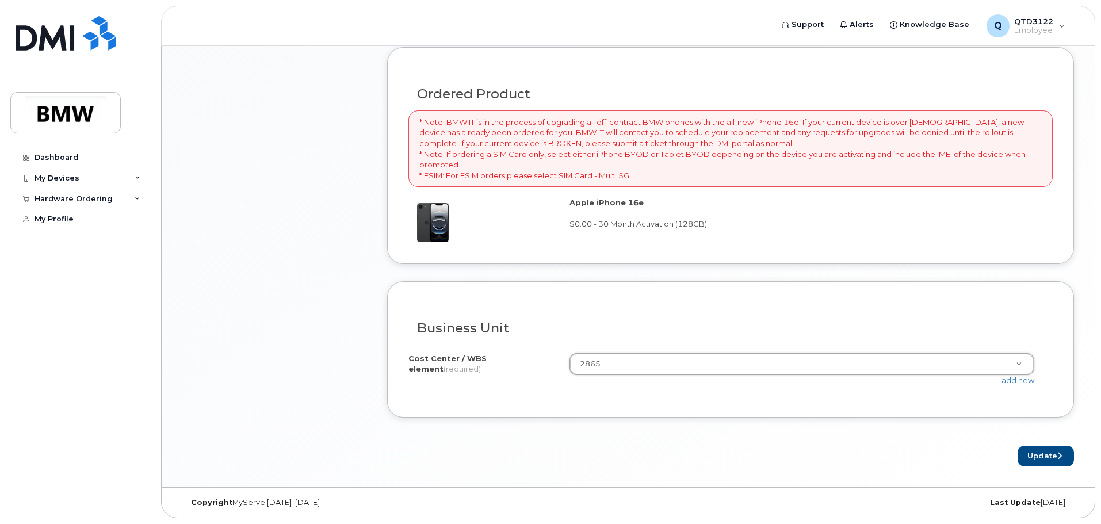
click at [573, 393] on div "Cost Center / WBS element (required) 2865 2865 add new" at bounding box center [731, 374] width 645 height 43
click at [1055, 458] on button "Update" at bounding box center [1046, 456] width 56 height 21
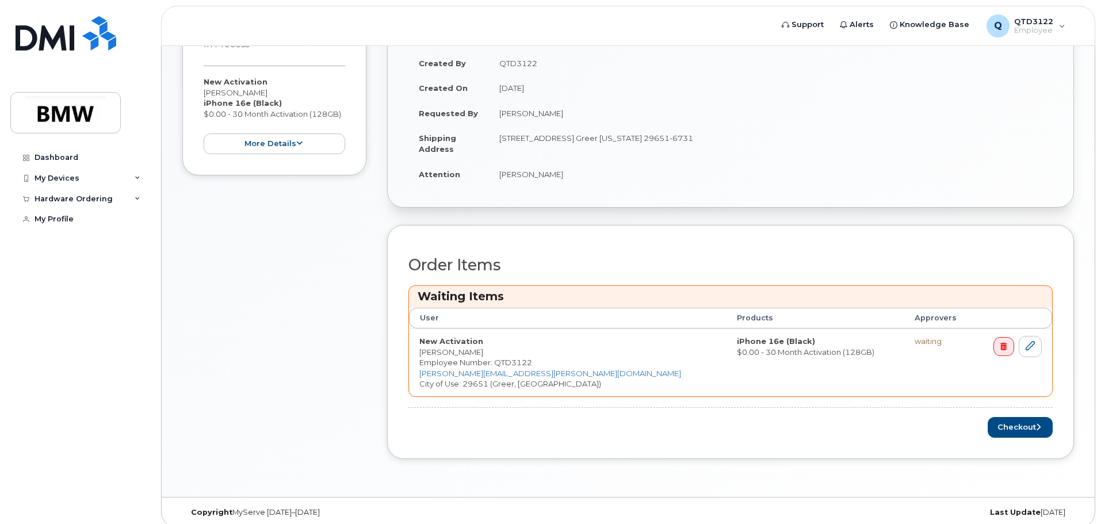
scroll to position [330, 0]
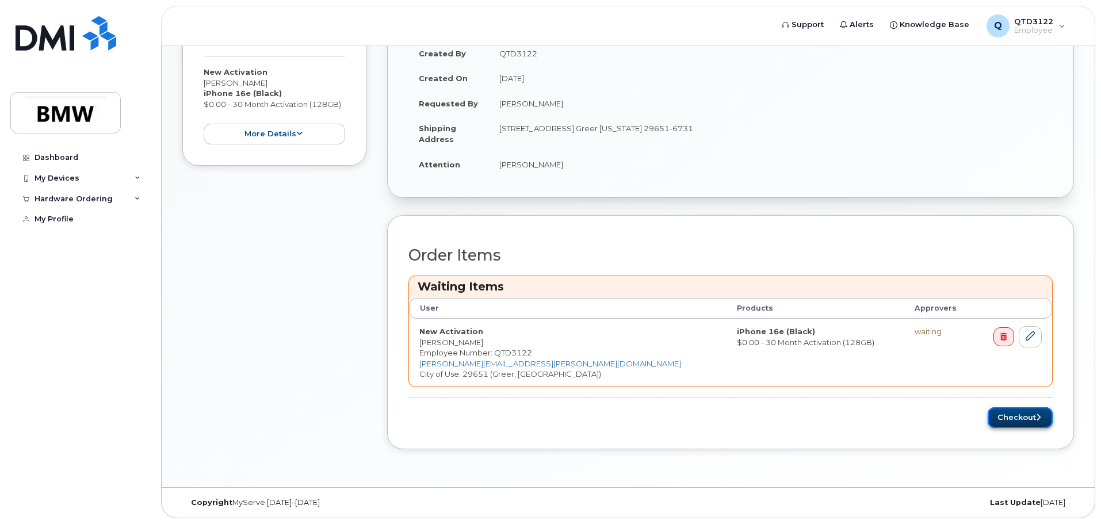
click at [1019, 420] on button "Checkout" at bounding box center [1020, 417] width 65 height 21
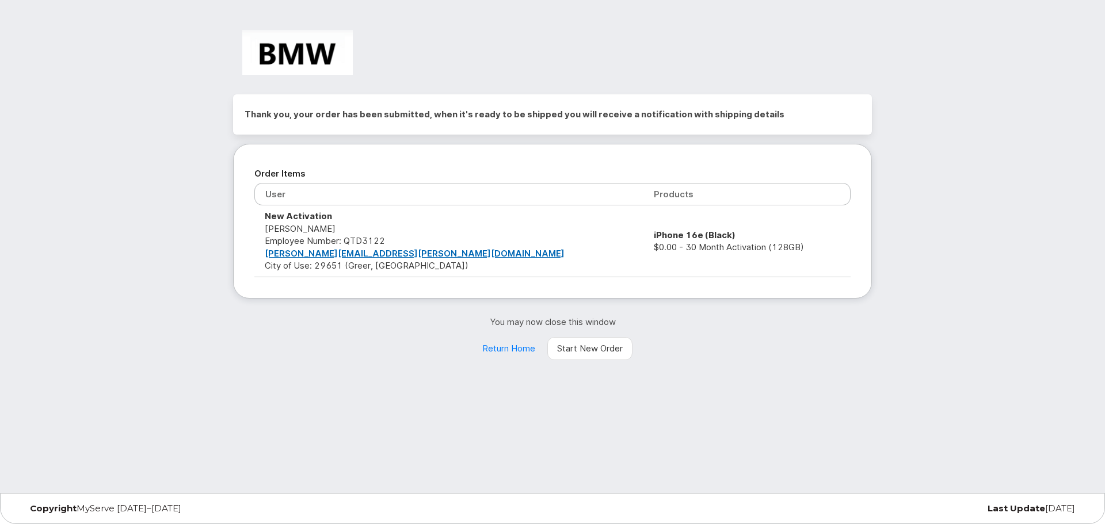
click at [283, 213] on strong "New Activation" at bounding box center [298, 216] width 67 height 11
drag, startPoint x: 283, startPoint y: 213, endPoint x: 306, endPoint y: 216, distance: 23.2
click at [306, 216] on strong "New Activation" at bounding box center [298, 216] width 67 height 11
click at [307, 228] on td "New Activation [PERSON_NAME] Employee Number: QTD3122 [PERSON_NAME][EMAIL_ADDRE…" at bounding box center [448, 240] width 389 height 71
drag, startPoint x: 307, startPoint y: 228, endPoint x: 274, endPoint y: 209, distance: 37.6
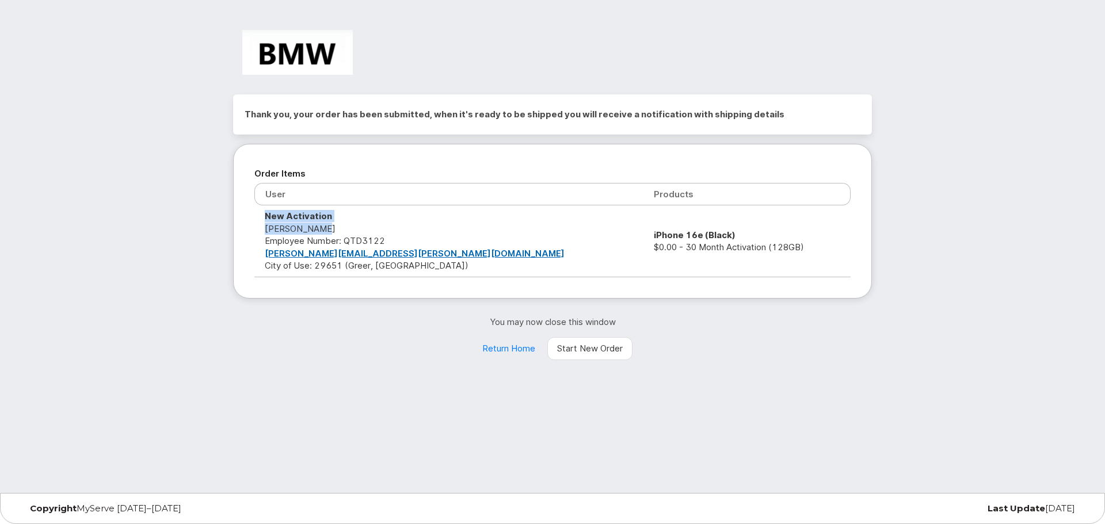
click at [274, 209] on td "New Activation [PERSON_NAME] Employee Number: QTD3122 [PERSON_NAME][EMAIL_ADDRE…" at bounding box center [448, 240] width 389 height 71
drag, startPoint x: 274, startPoint y: 209, endPoint x: 295, endPoint y: 222, distance: 24.8
click at [295, 222] on td "New Activation [PERSON_NAME] Employee Number: QTD3122 [PERSON_NAME][EMAIL_ADDRE…" at bounding box center [448, 240] width 389 height 71
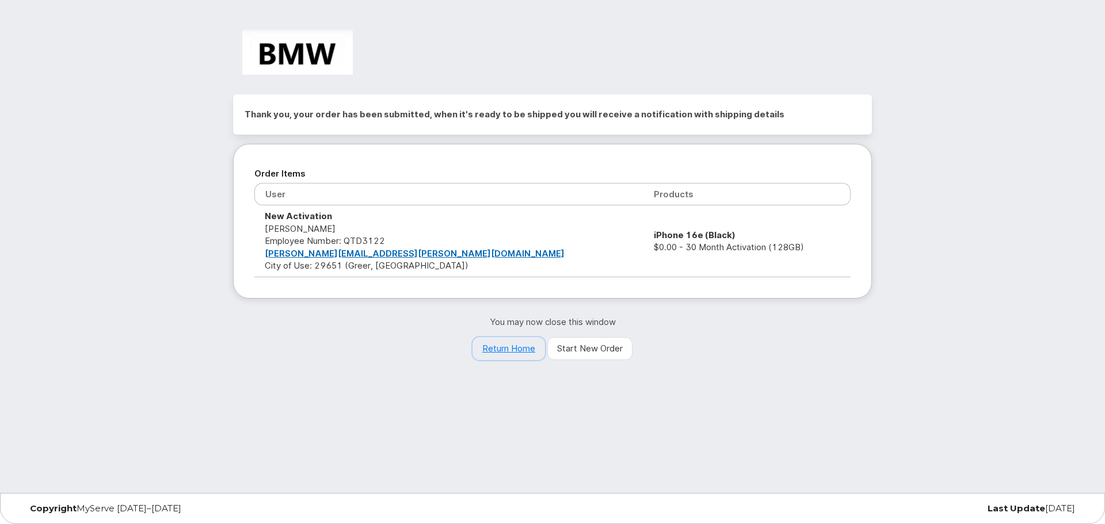
click at [507, 350] on link "Return Home" at bounding box center [508, 348] width 73 height 23
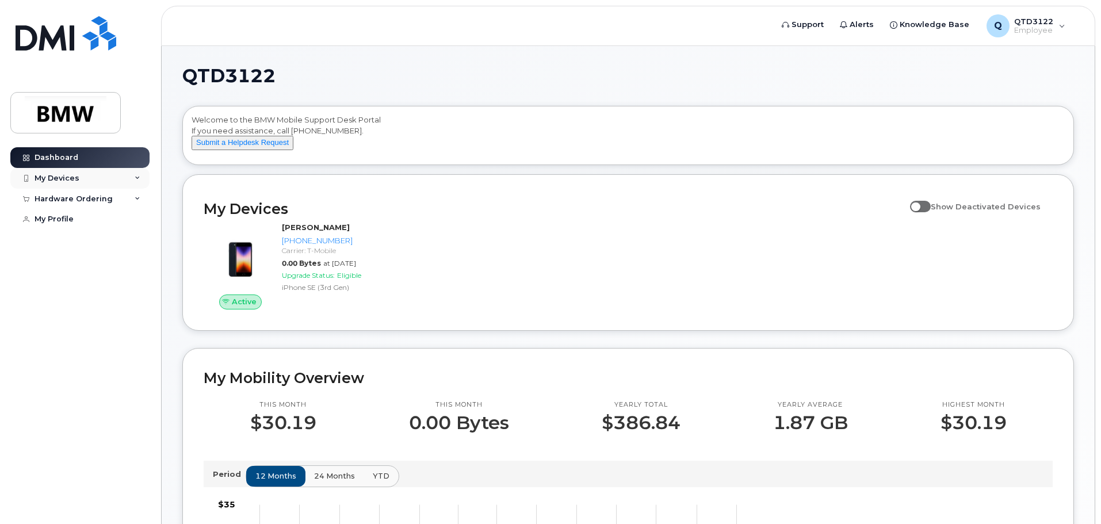
click at [98, 181] on div "My Devices" at bounding box center [79, 178] width 139 height 21
click at [99, 181] on div "My Devices" at bounding box center [79, 178] width 139 height 21
click at [103, 179] on div "My Devices" at bounding box center [79, 178] width 139 height 21
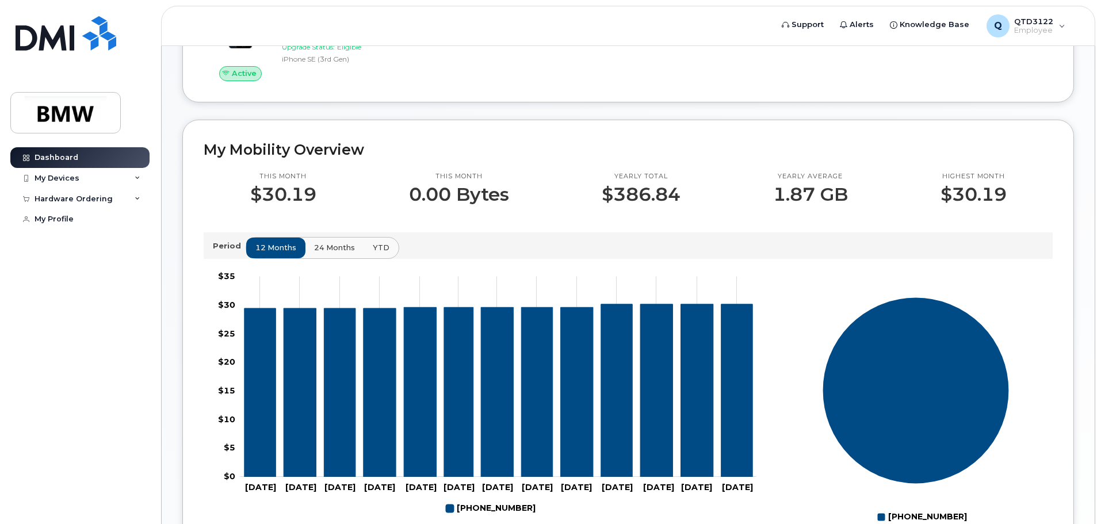
scroll to position [286, 0]
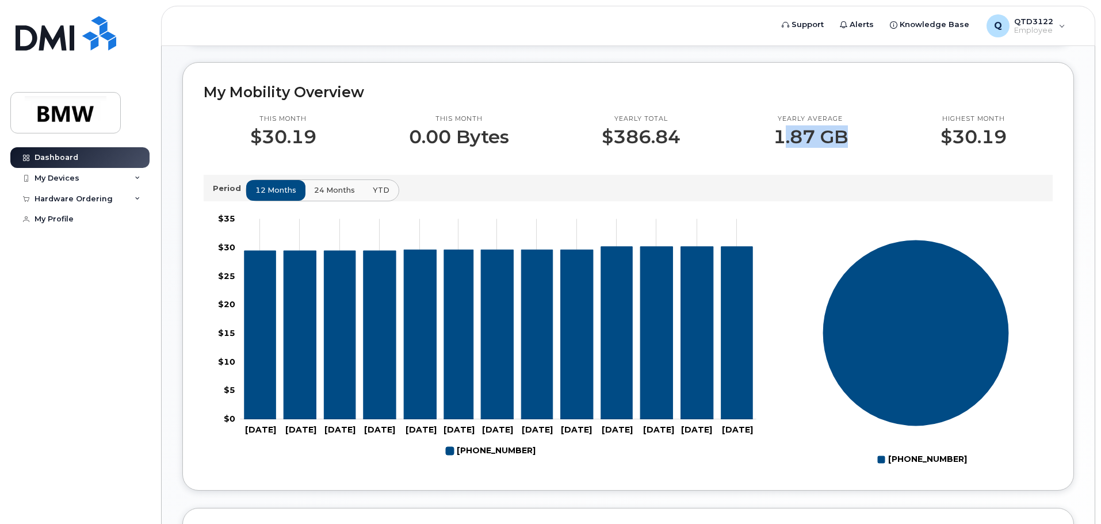
drag, startPoint x: 845, startPoint y: 150, endPoint x: 783, endPoint y: 156, distance: 61.9
click at [783, 147] on p "1.87 GB" at bounding box center [810, 137] width 75 height 21
click at [94, 200] on div "Hardware Ordering" at bounding box center [74, 199] width 78 height 9
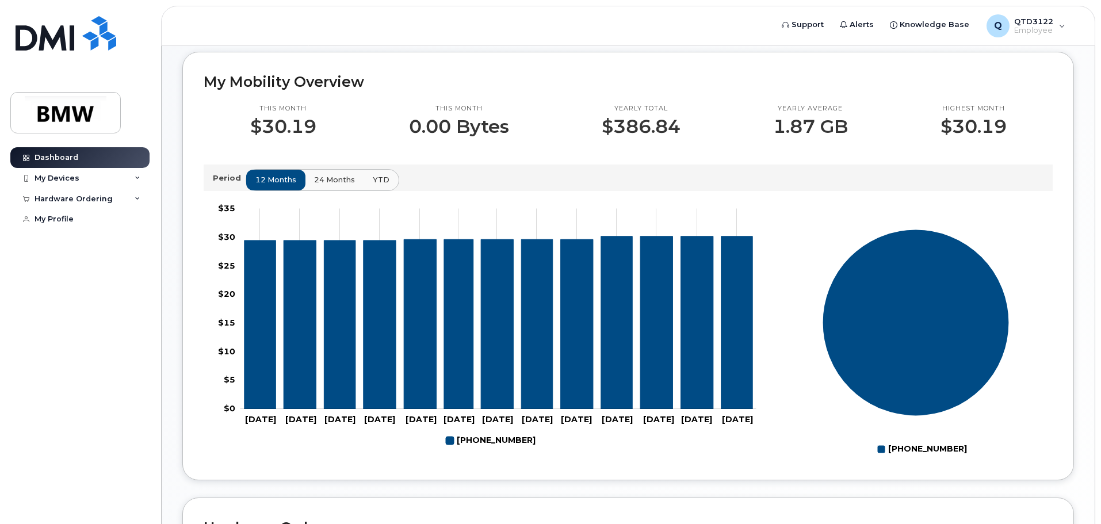
scroll to position [0, 0]
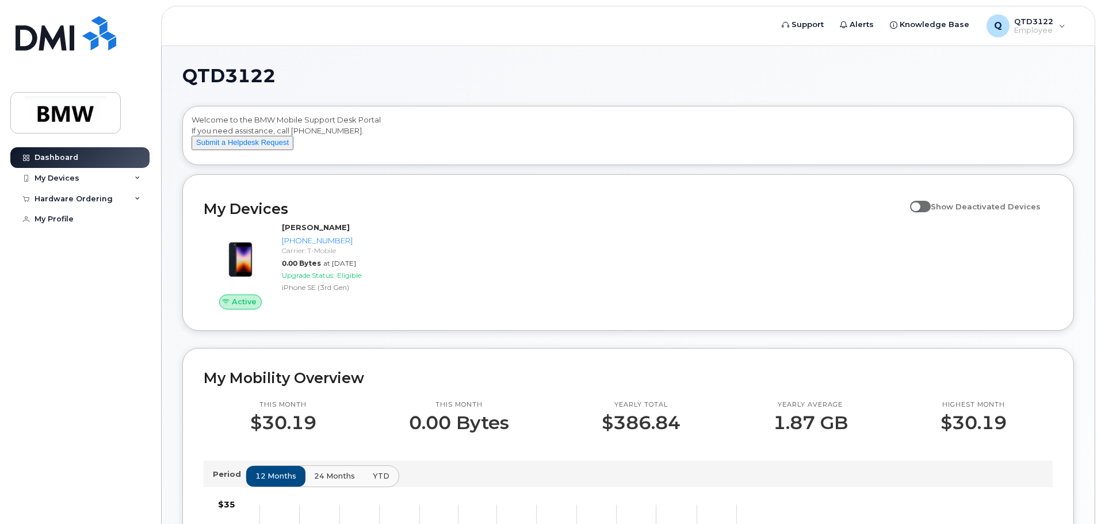
click at [311, 117] on div "Welcome to the BMW Mobile Support Desk Portal If you need assistance, call [PHO…" at bounding box center [629, 138] width 874 height 46
click at [228, 67] on span "QTD3122" at bounding box center [228, 75] width 93 height 17
click at [1017, 31] on span "Employee" at bounding box center [1034, 30] width 39 height 9
click at [1019, 26] on span "Employee" at bounding box center [1034, 30] width 39 height 9
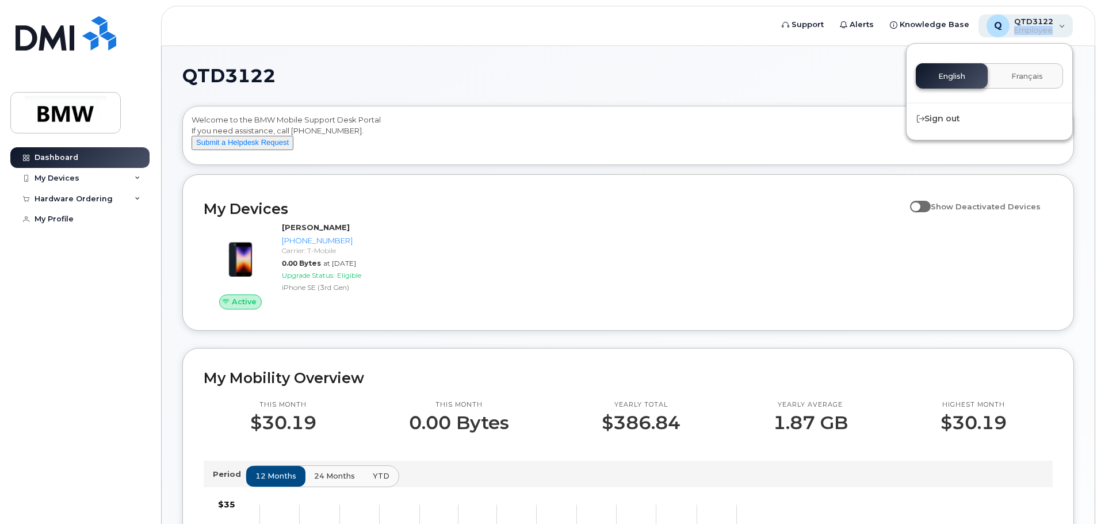
click at [1020, 28] on span "Employee" at bounding box center [1034, 30] width 39 height 9
click at [868, 54] on div "QTD3122 Welcome to the BMW Mobile Support Desk Portal If you need assistance, c…" at bounding box center [628, 519] width 933 height 947
click at [1023, 36] on div "Q QTD3122 Employee" at bounding box center [1026, 25] width 95 height 23
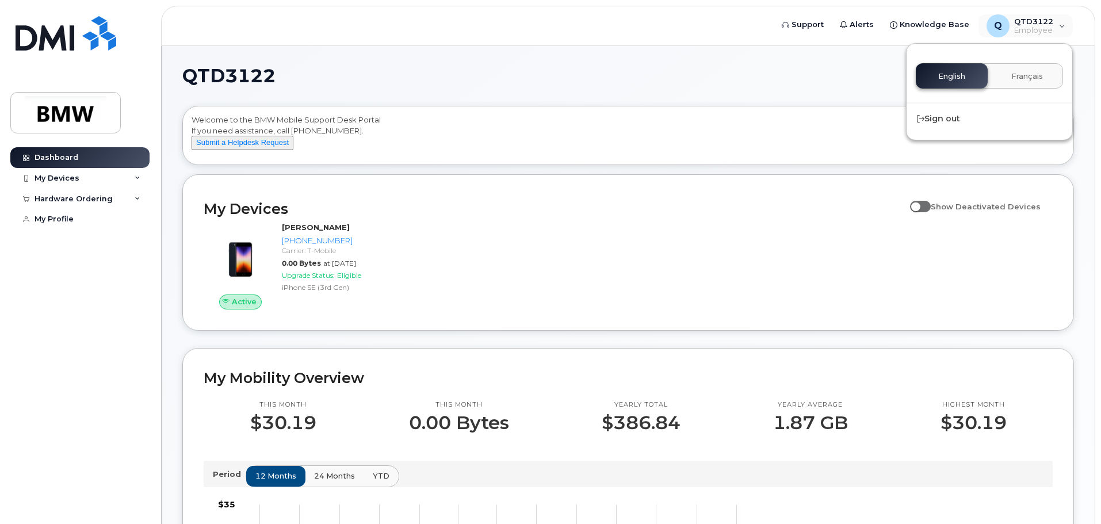
click at [556, 82] on h1 "QTD3122" at bounding box center [625, 76] width 886 height 18
